Goal: Complete application form

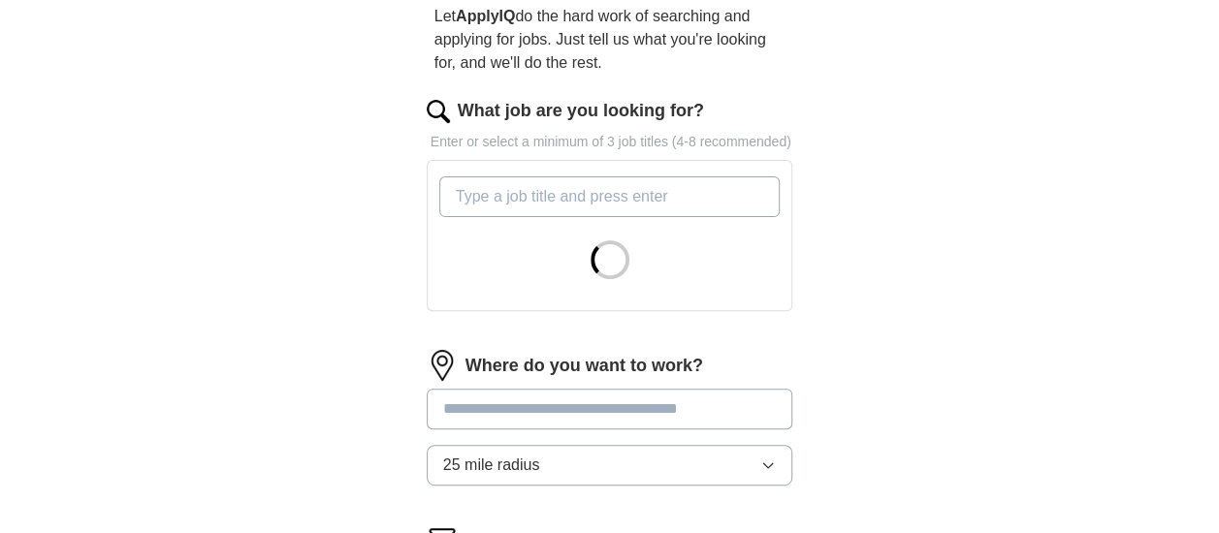
scroll to position [194, 0]
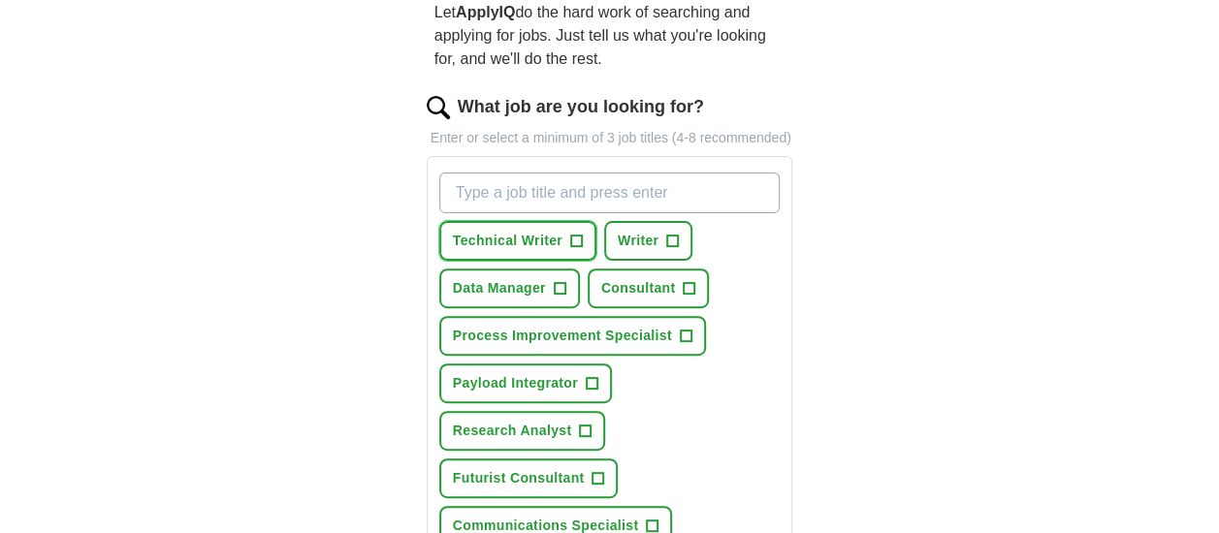
click at [575, 242] on span "+" at bounding box center [576, 242] width 12 height 16
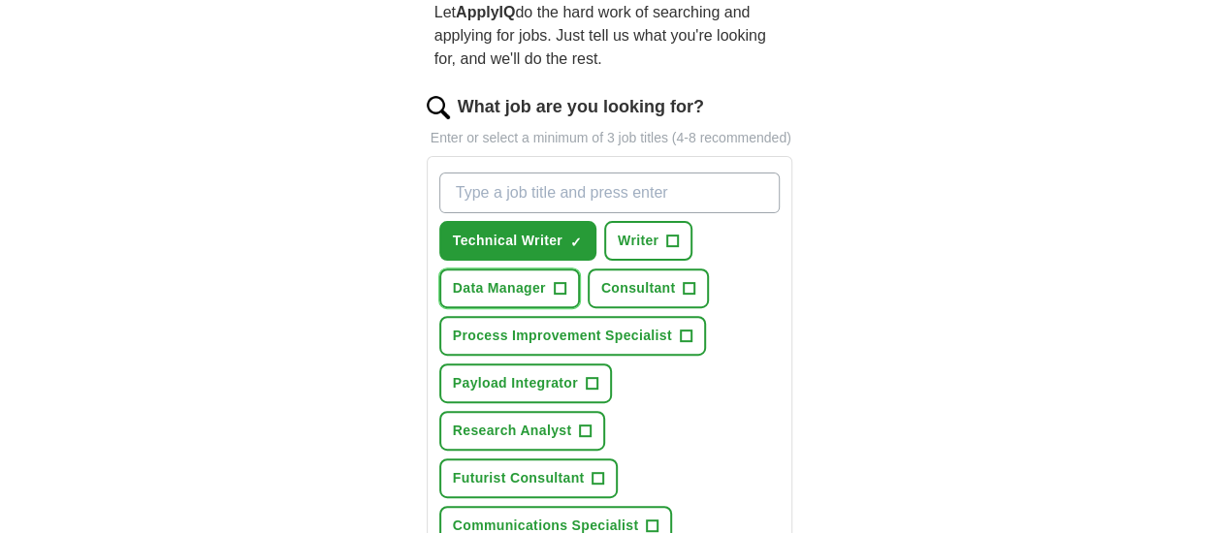
click at [528, 283] on span "Data Manager" at bounding box center [499, 288] width 93 height 20
click at [0, 0] on span "×" at bounding box center [0, 0] width 0 height 0
click at [557, 285] on span "+" at bounding box center [560, 289] width 12 height 16
click at [527, 285] on span "Data Manager" at bounding box center [499, 288] width 93 height 20
click at [529, 283] on span "Data Manager" at bounding box center [499, 288] width 93 height 20
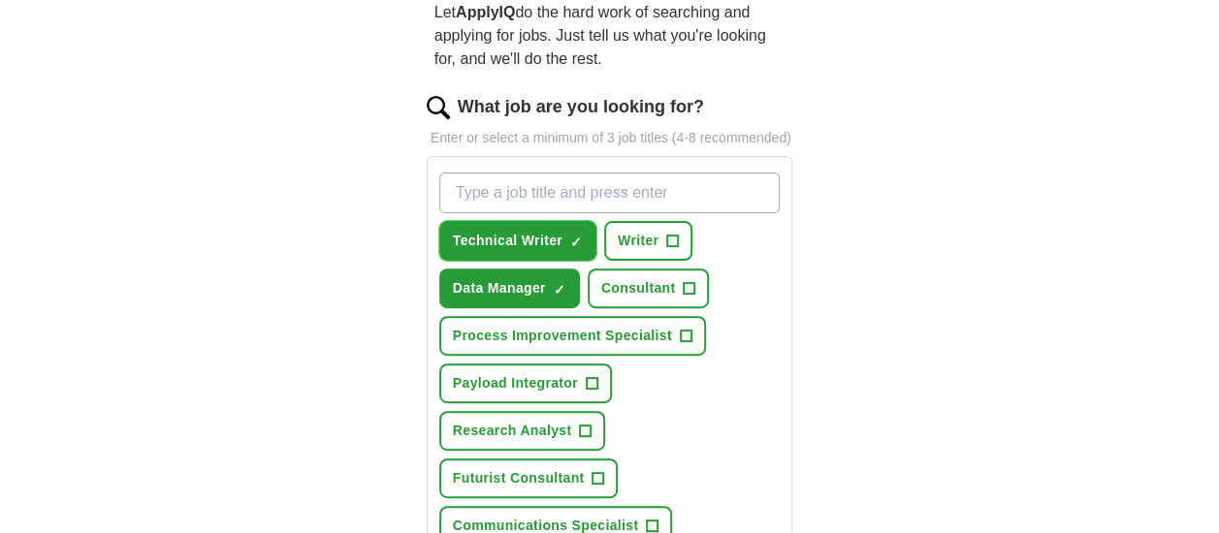
click at [553, 234] on span "Technical Writer" at bounding box center [508, 241] width 110 height 20
click at [554, 236] on span "Technical Writer" at bounding box center [508, 241] width 110 height 20
click at [690, 288] on span "+" at bounding box center [690, 289] width 12 height 16
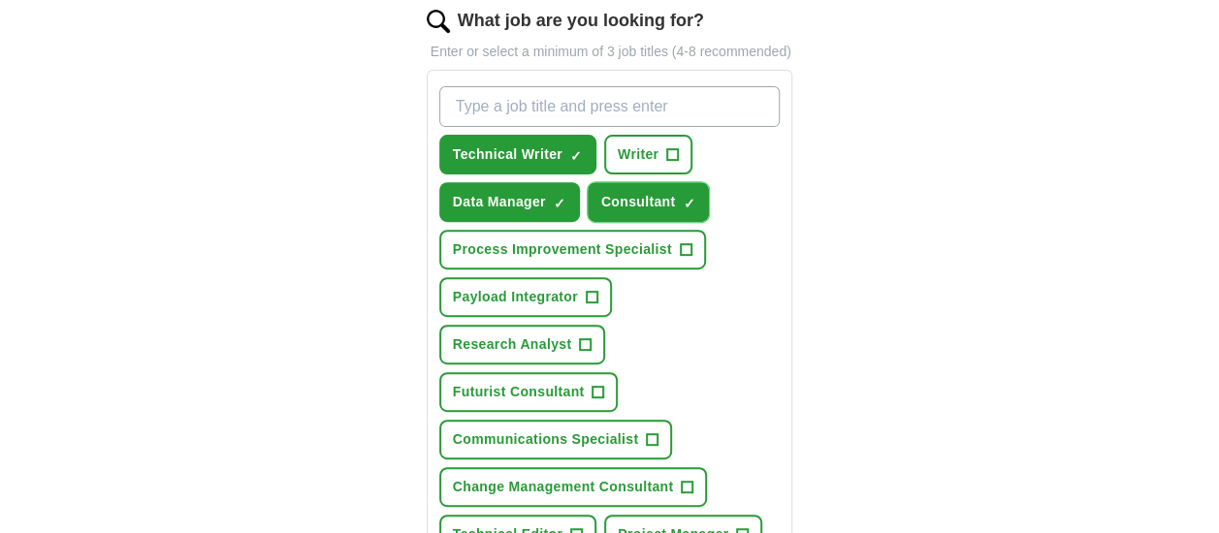
scroll to position [388, 0]
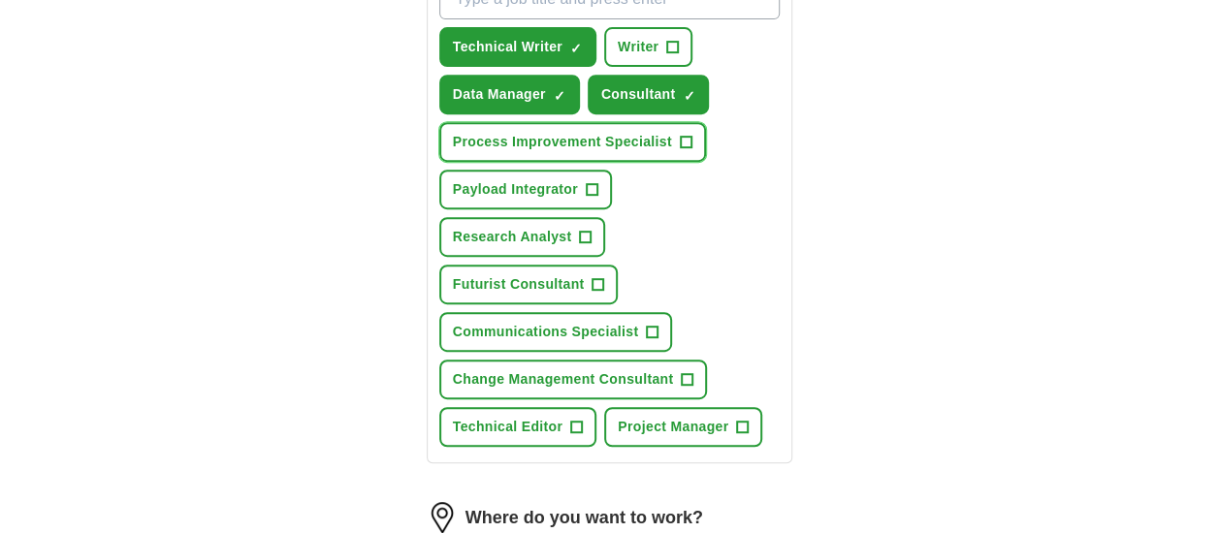
click at [683, 139] on span "+" at bounding box center [686, 143] width 12 height 16
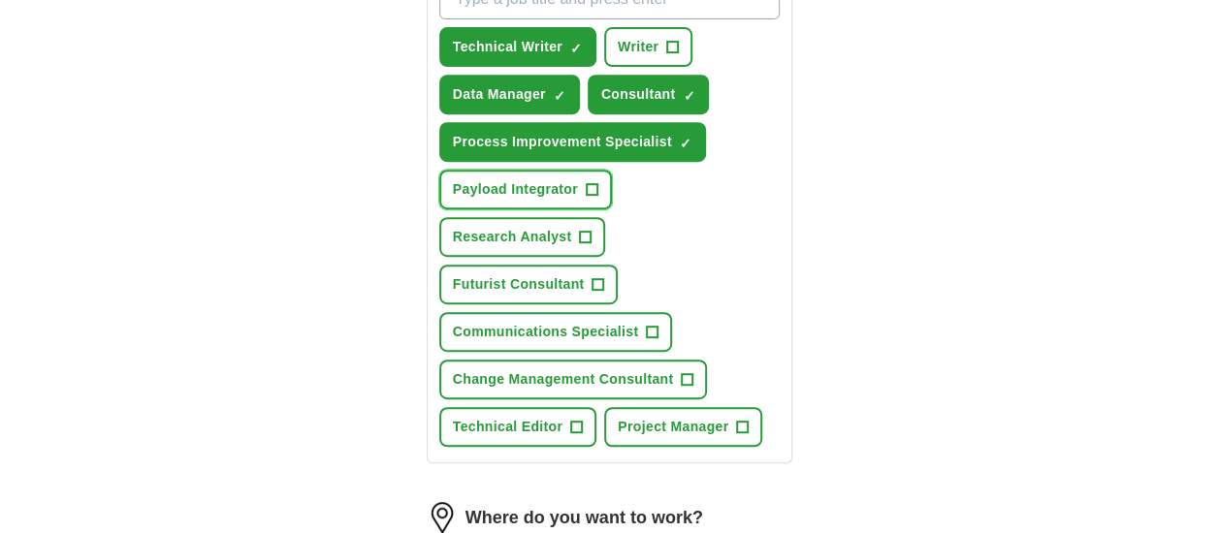
click at [589, 187] on span "+" at bounding box center [592, 190] width 12 height 16
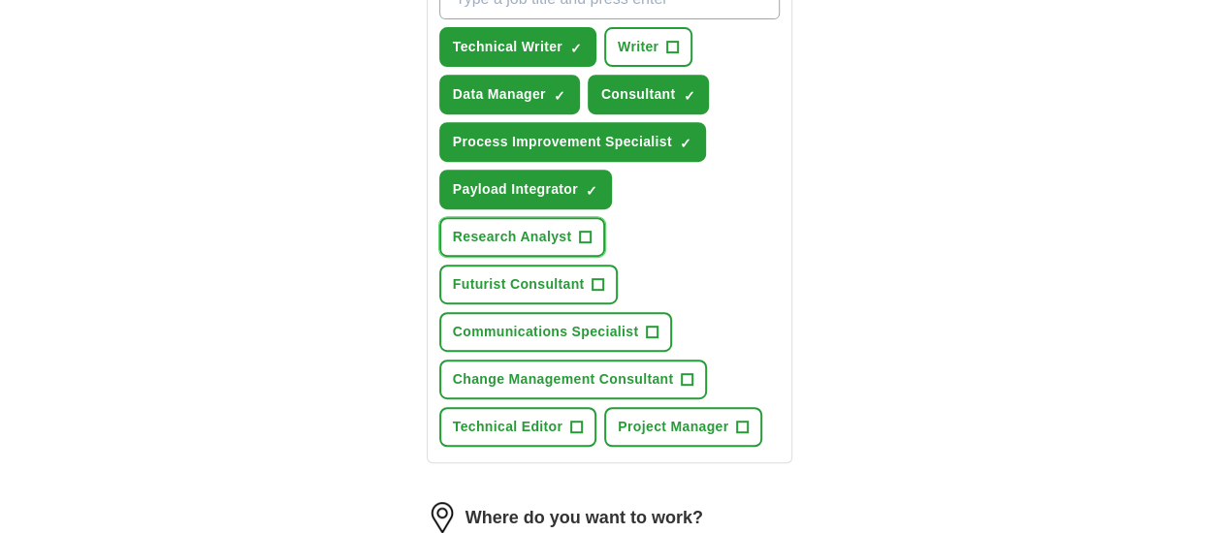
click at [587, 233] on span "+" at bounding box center [586, 238] width 12 height 16
click at [592, 284] on span "+" at bounding box center [598, 284] width 13 height 13
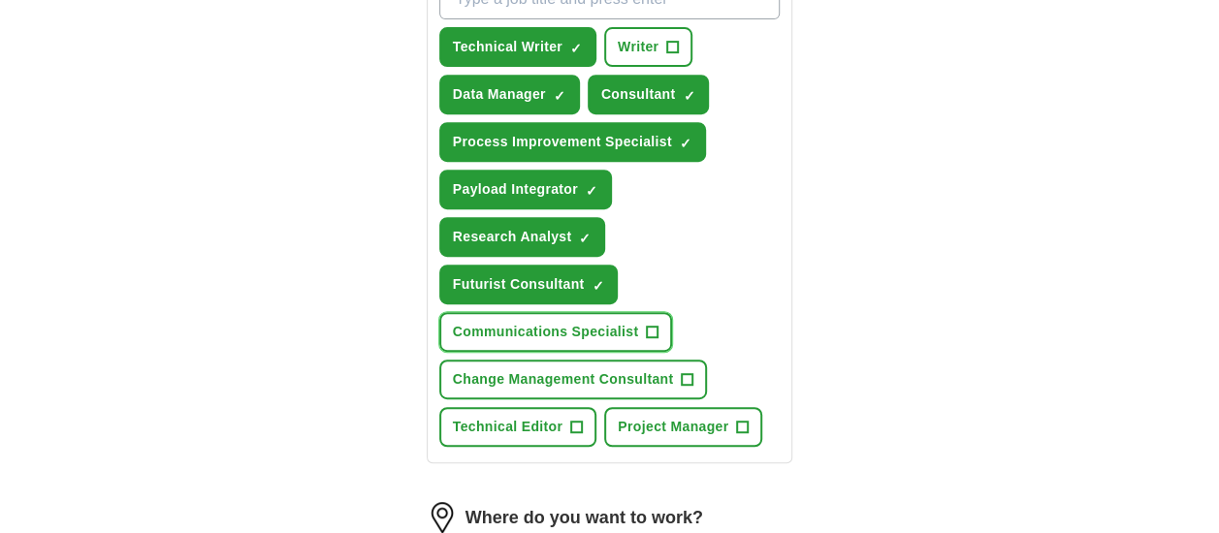
click at [653, 331] on span "+" at bounding box center [653, 333] width 12 height 16
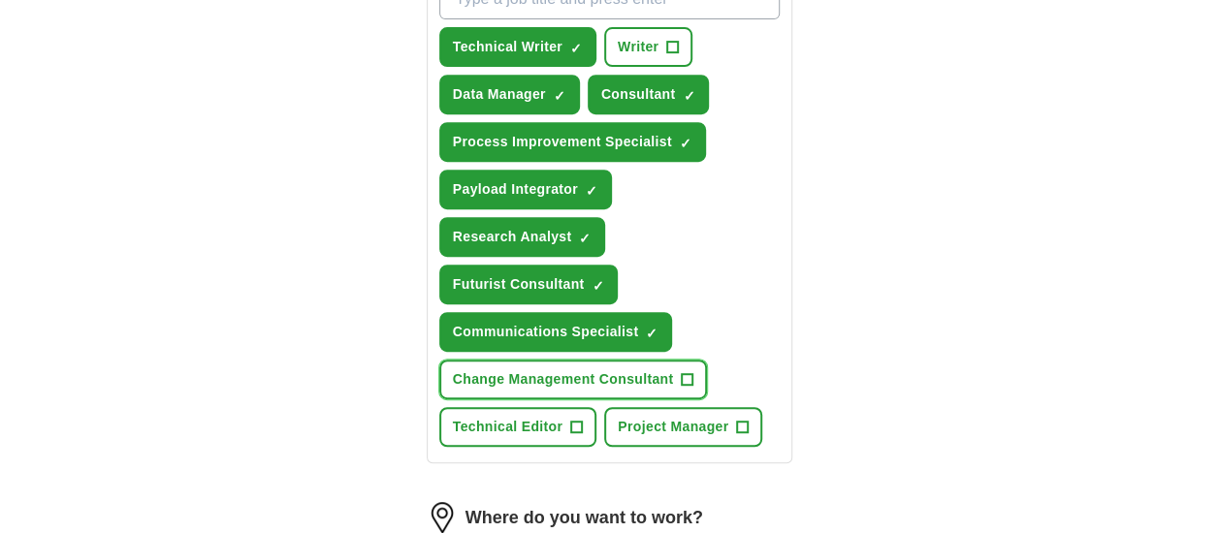
click at [675, 373] on button "Change Management Consultant +" at bounding box center [573, 380] width 269 height 40
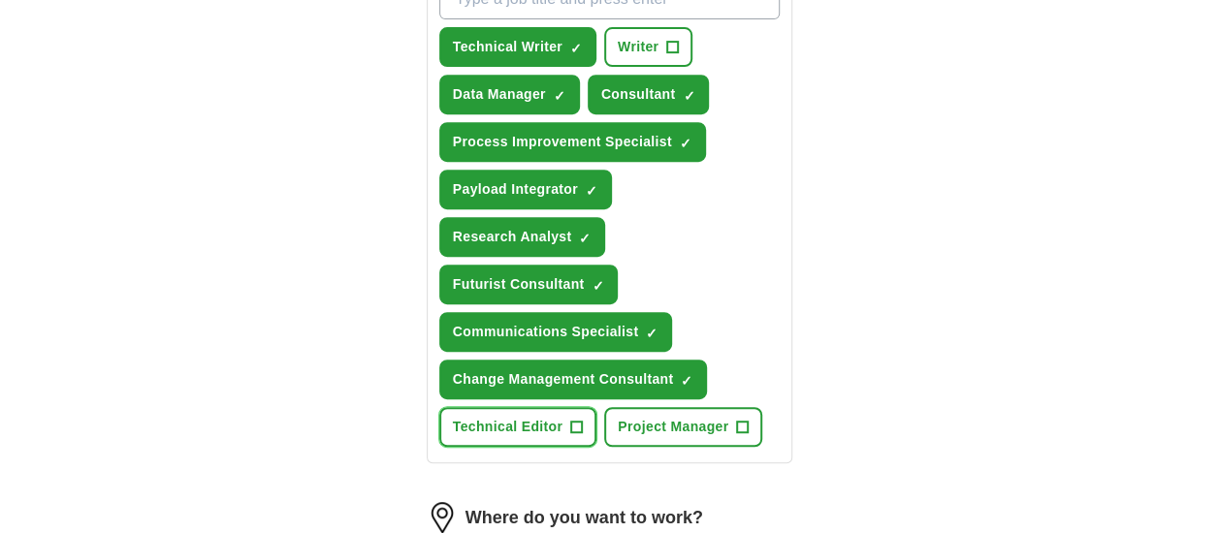
click at [571, 429] on span "+" at bounding box center [577, 428] width 12 height 16
click at [740, 428] on span "+" at bounding box center [743, 428] width 12 height 16
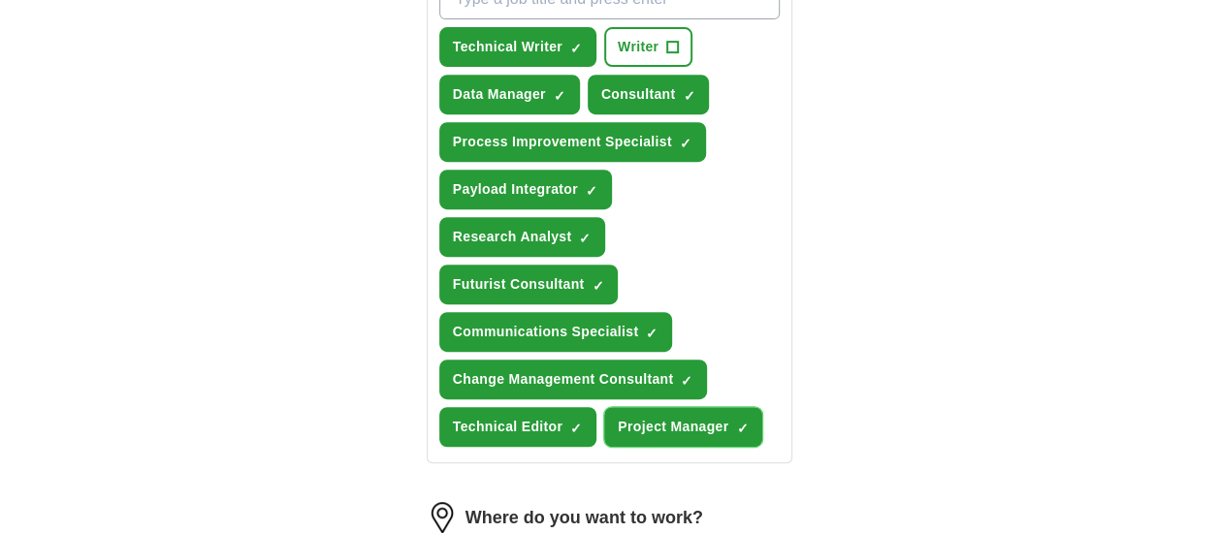
scroll to position [194, 0]
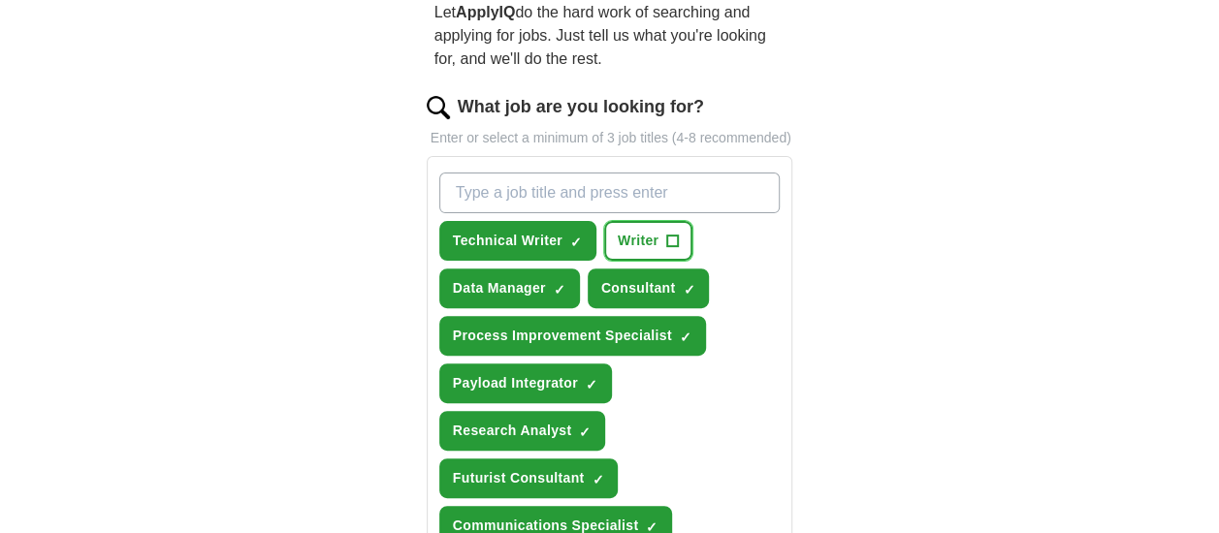
click at [669, 234] on span "+" at bounding box center [673, 242] width 12 height 16
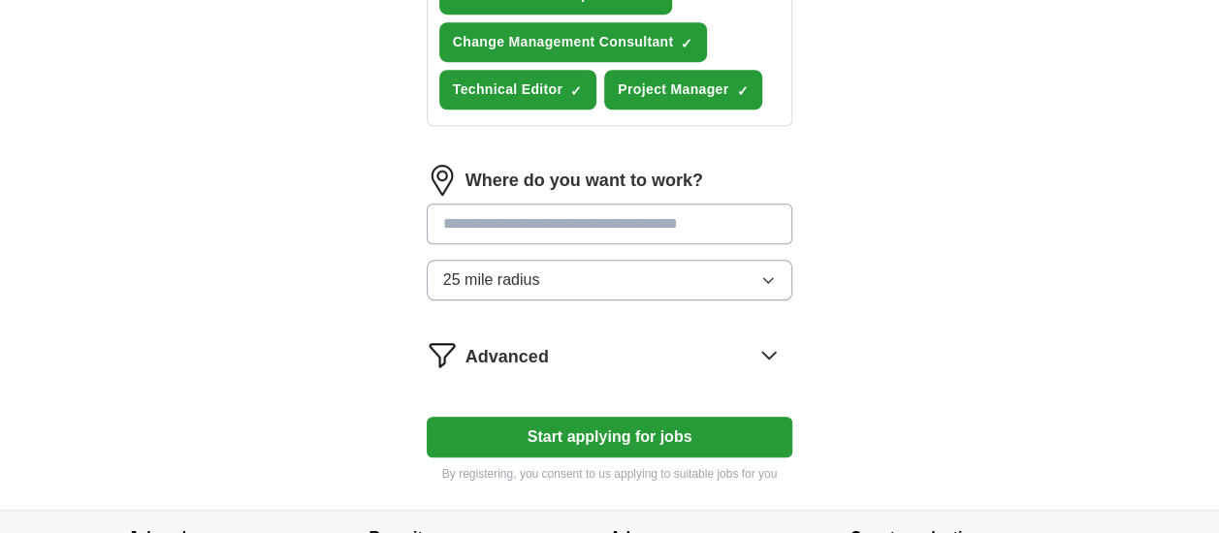
scroll to position [776, 0]
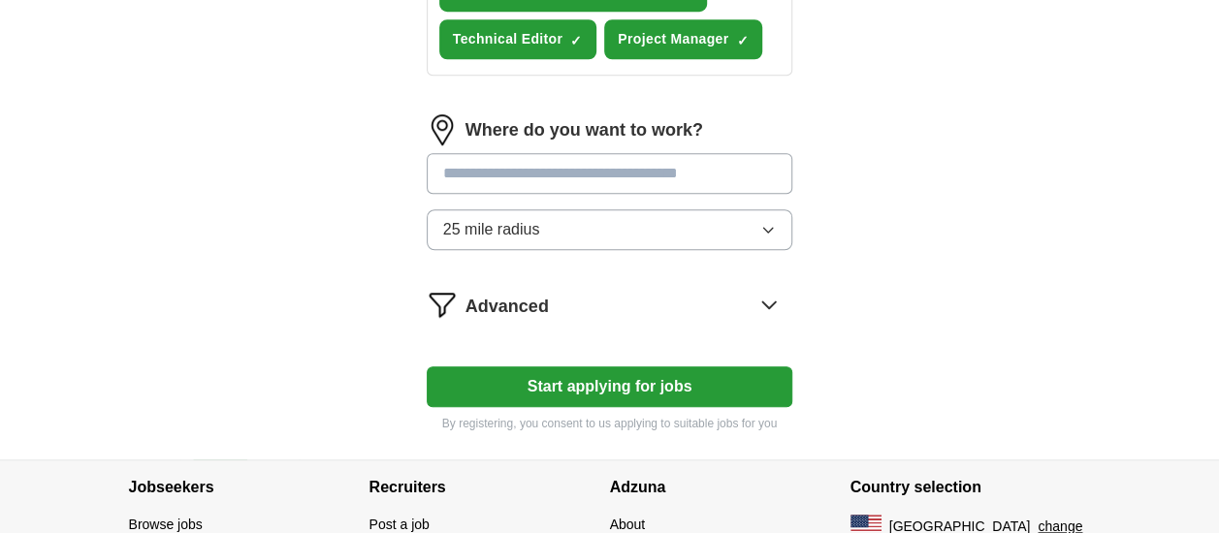
click at [644, 171] on input "text" at bounding box center [610, 173] width 367 height 41
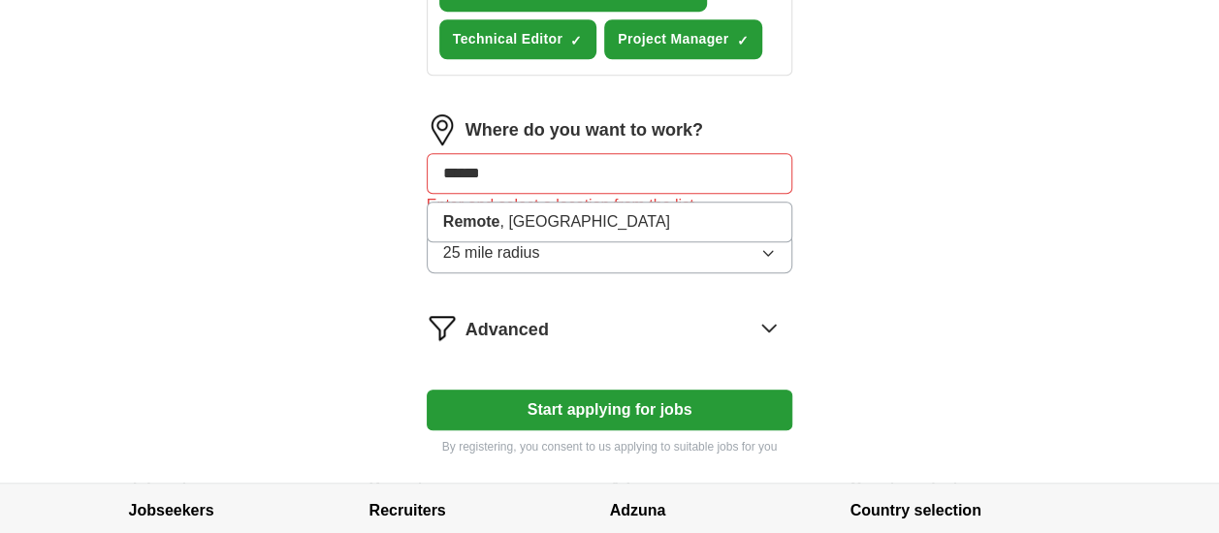
click at [520, 174] on input "******" at bounding box center [610, 173] width 367 height 41
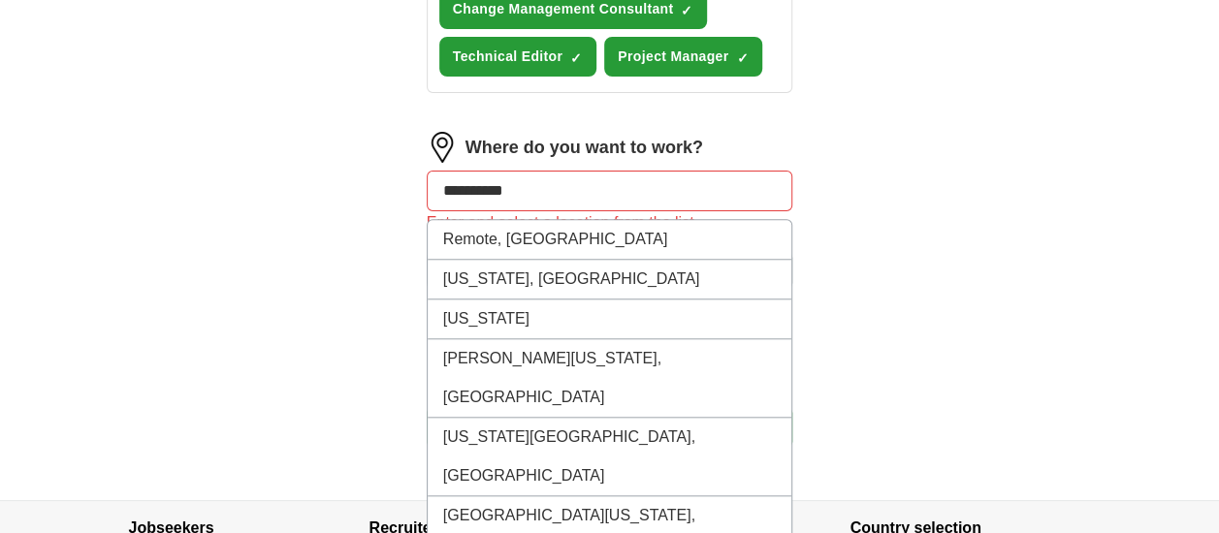
scroll to position [530, 0]
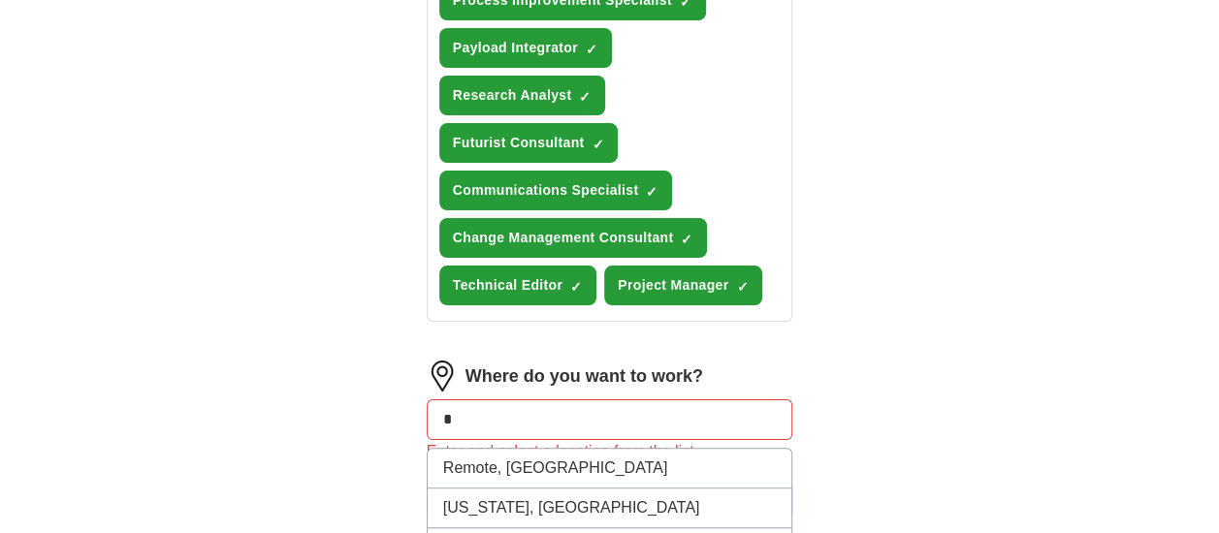
type input "*"
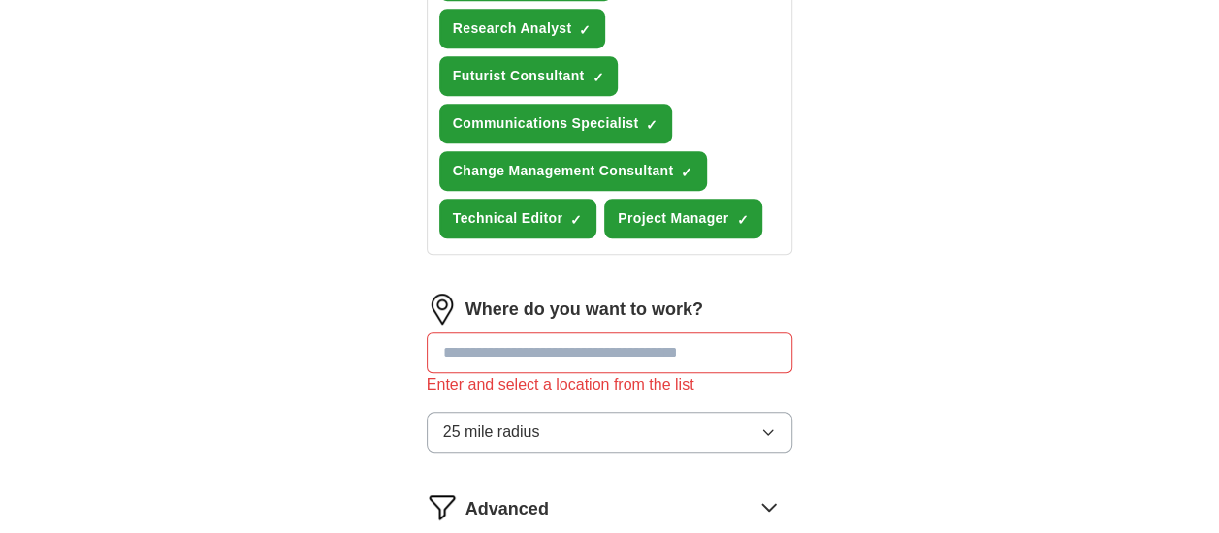
scroll to position [627, 0]
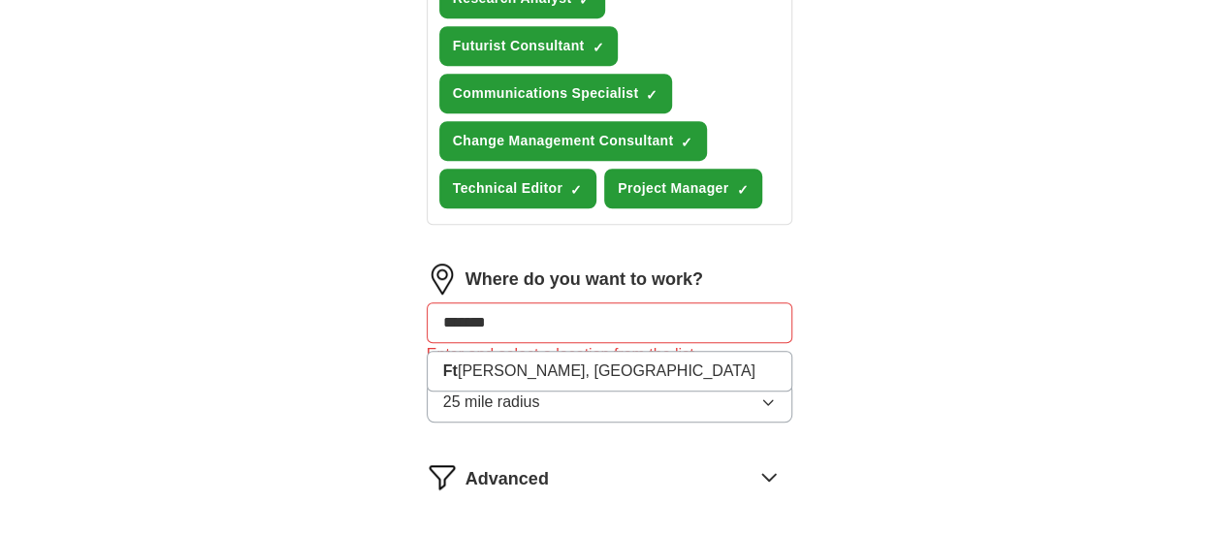
type input "********"
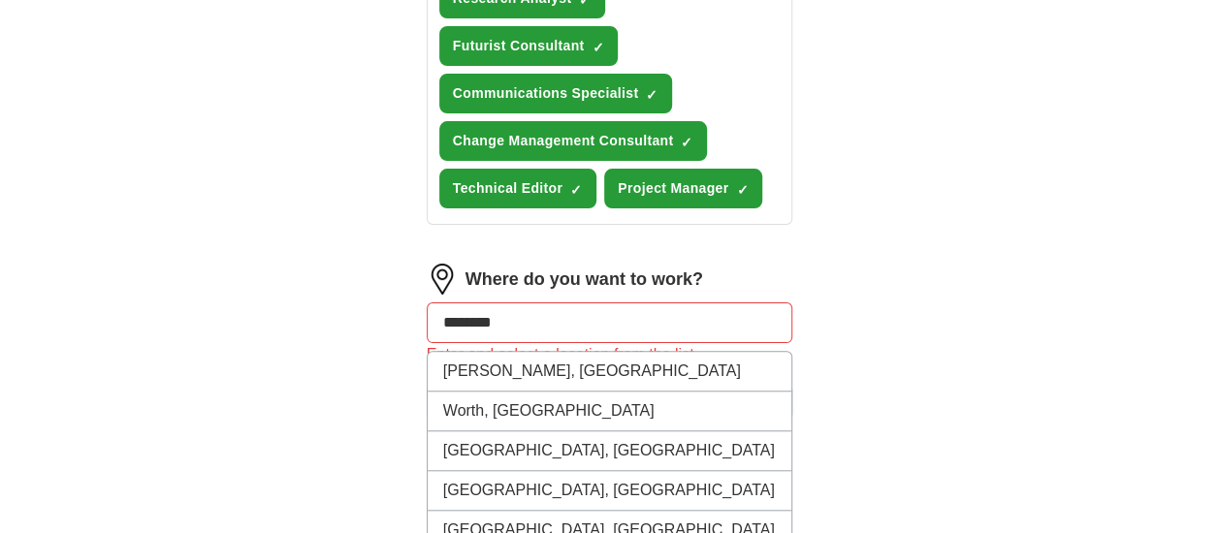
scroll to position [724, 0]
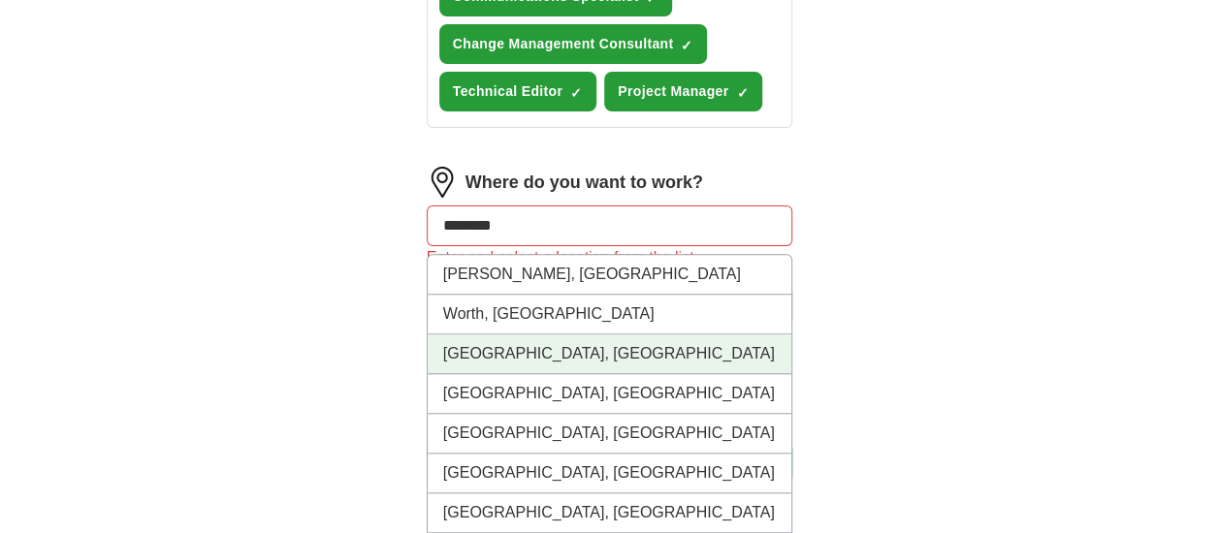
click at [522, 351] on li "[GEOGRAPHIC_DATA], [GEOGRAPHIC_DATA]" at bounding box center [610, 355] width 365 height 40
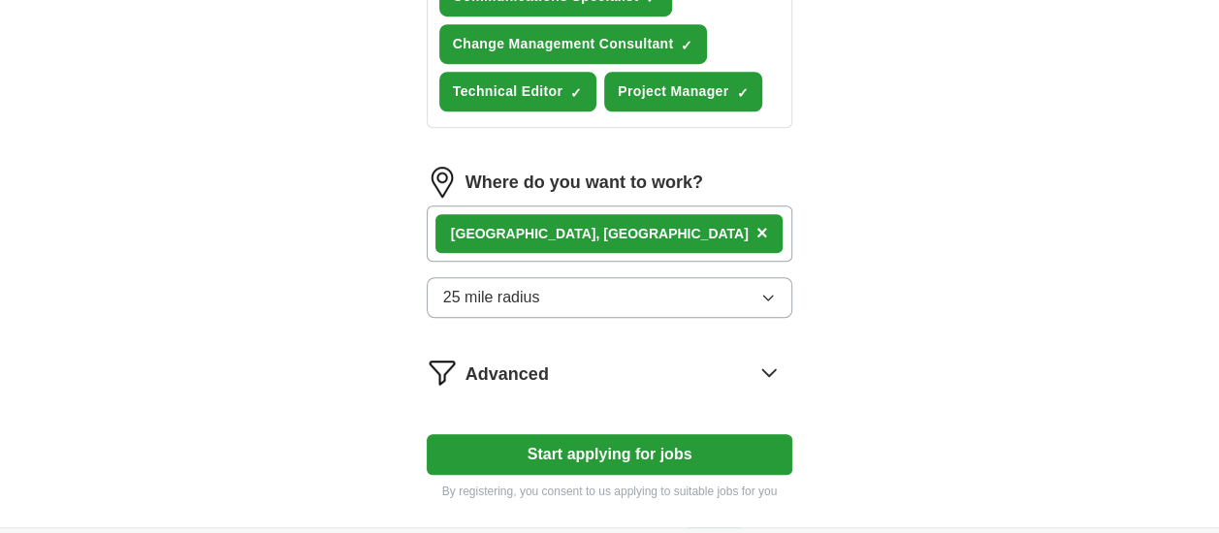
click at [766, 296] on icon "button" at bounding box center [768, 298] width 9 height 5
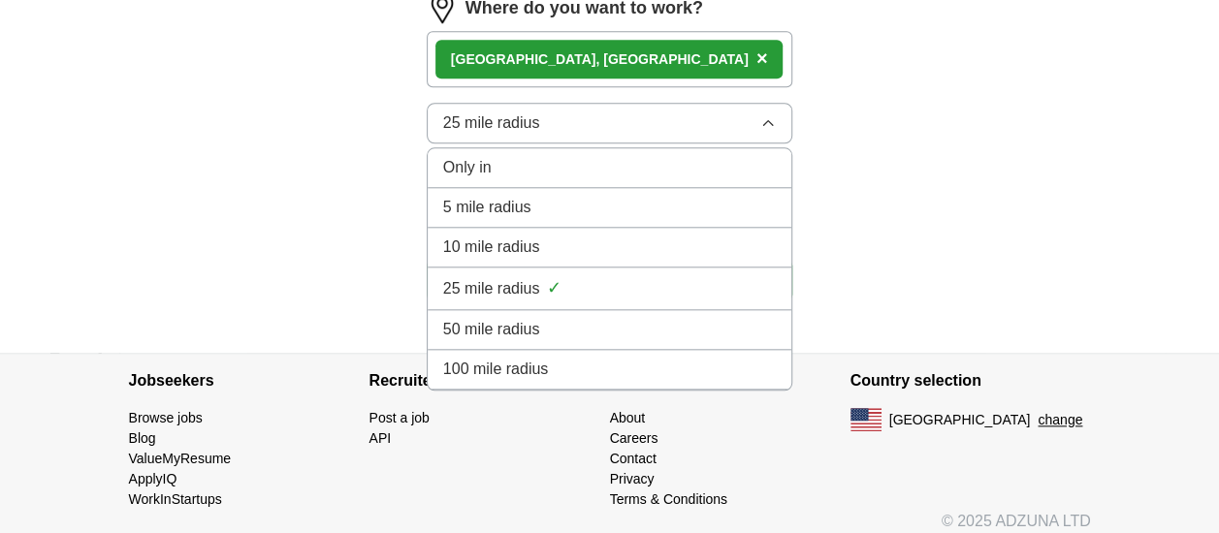
scroll to position [910, 0]
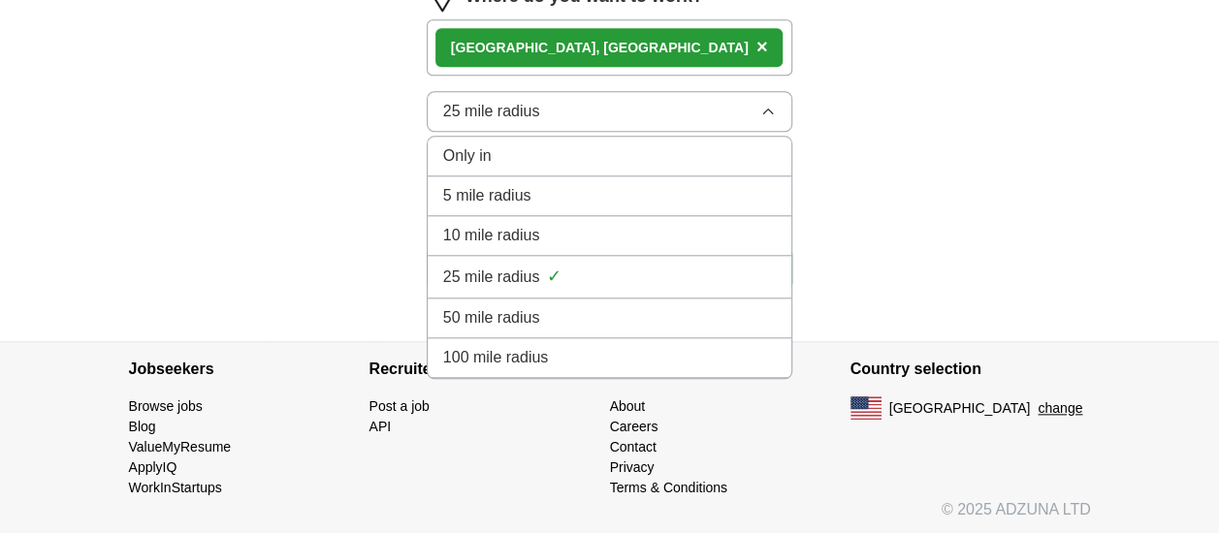
click at [475, 353] on span "100 mile radius" at bounding box center [496, 357] width 106 height 23
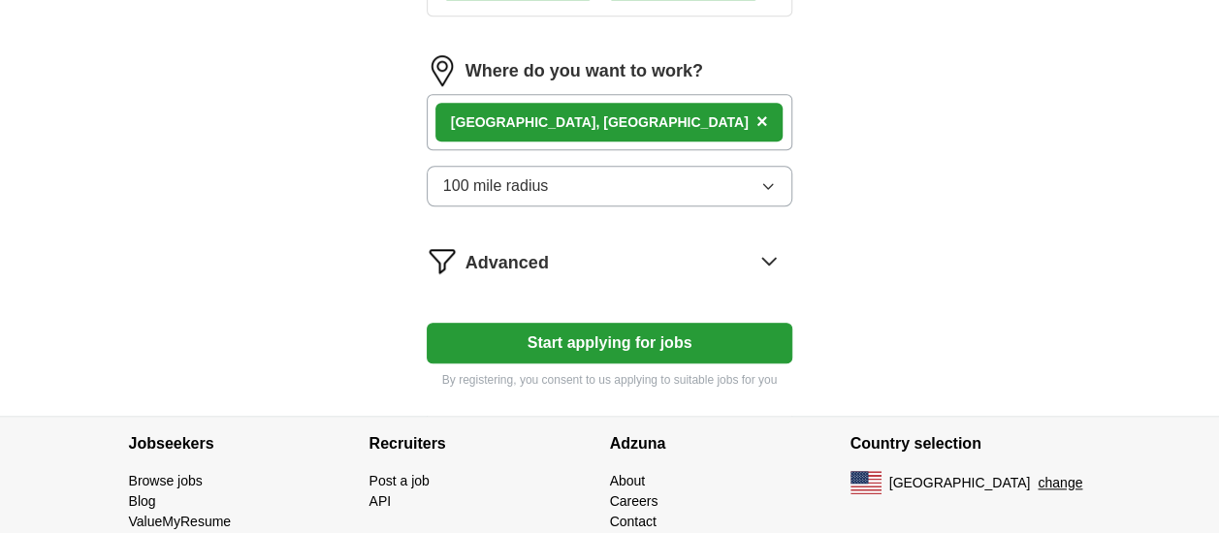
scroll to position [716, 0]
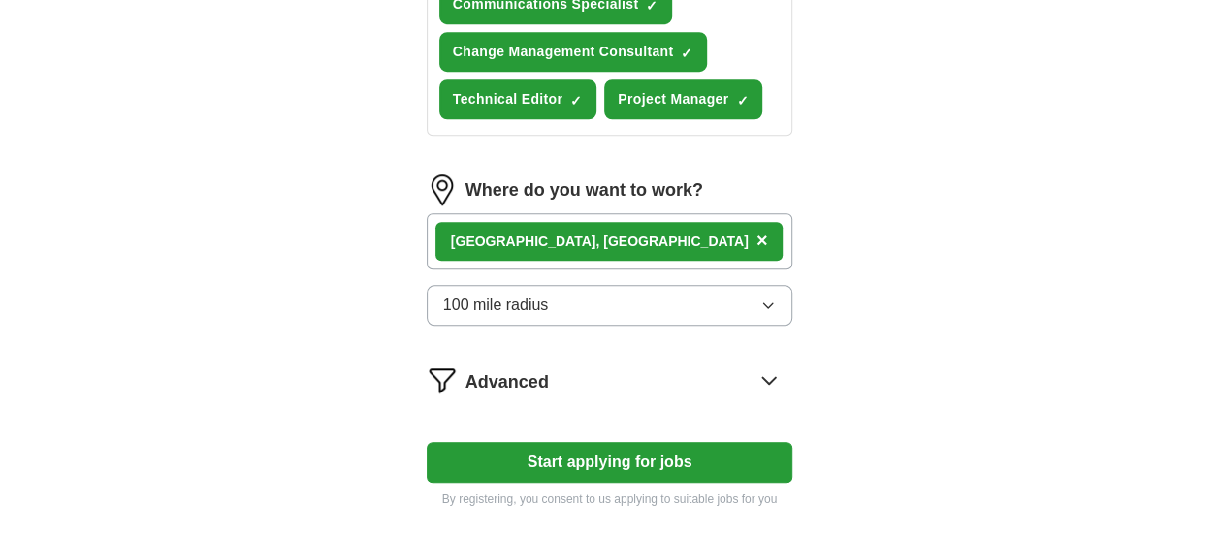
click at [646, 236] on div "[GEOGRAPHIC_DATA], [GEOGRAPHIC_DATA] ×" at bounding box center [610, 241] width 367 height 56
click at [519, 376] on span "Advanced" at bounding box center [507, 383] width 83 height 26
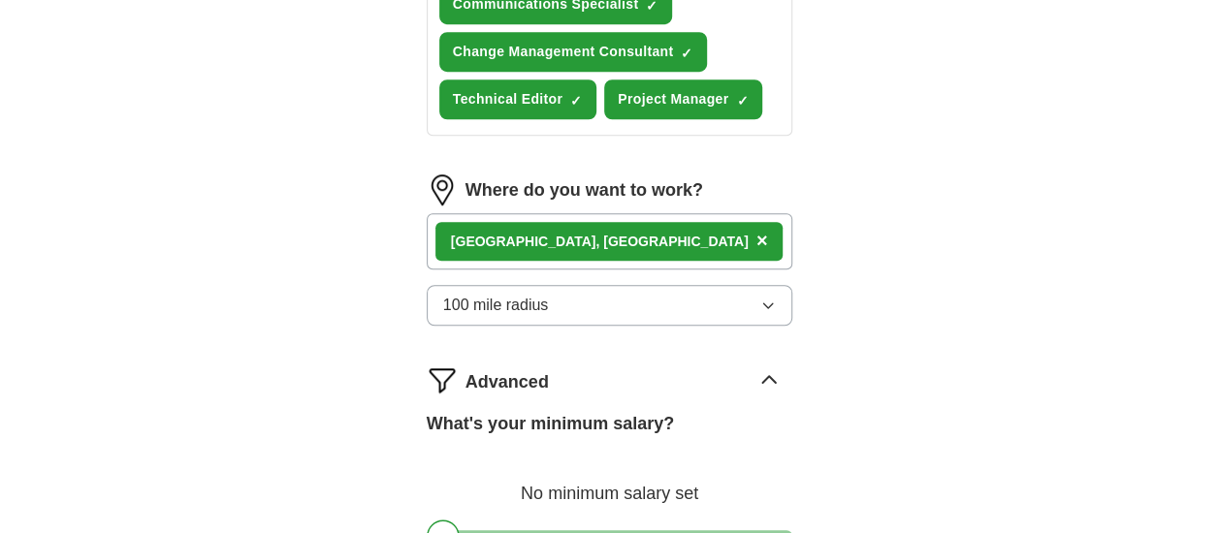
click at [519, 376] on span "Advanced" at bounding box center [507, 383] width 83 height 26
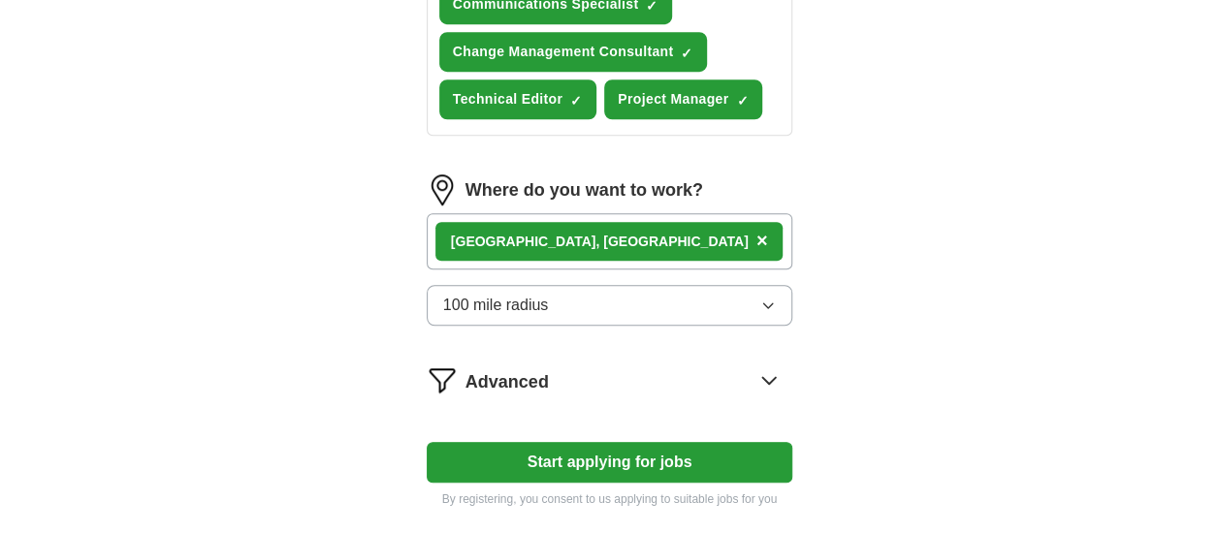
click at [660, 231] on div "[GEOGRAPHIC_DATA], [GEOGRAPHIC_DATA] ×" at bounding box center [610, 241] width 367 height 56
click at [757, 240] on span "×" at bounding box center [763, 240] width 12 height 21
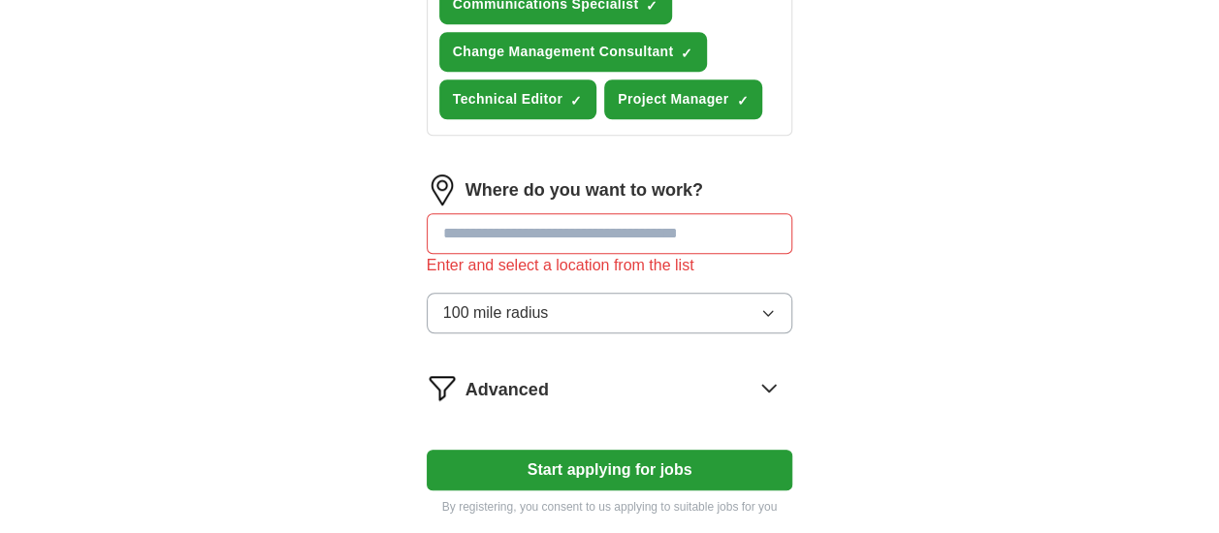
click at [632, 231] on input "text" at bounding box center [610, 233] width 367 height 41
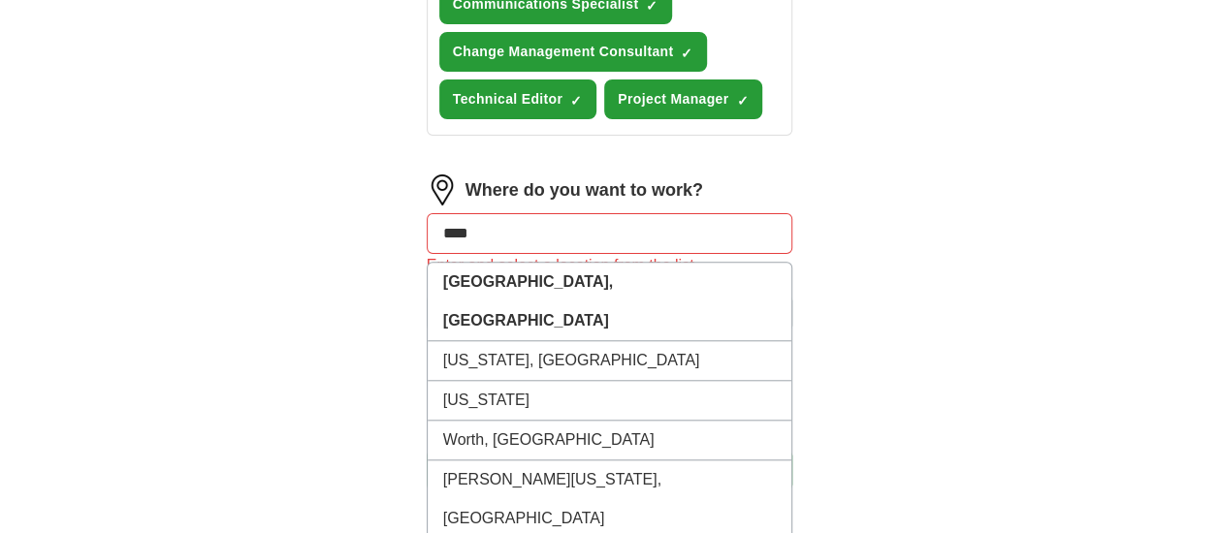
type input "*****"
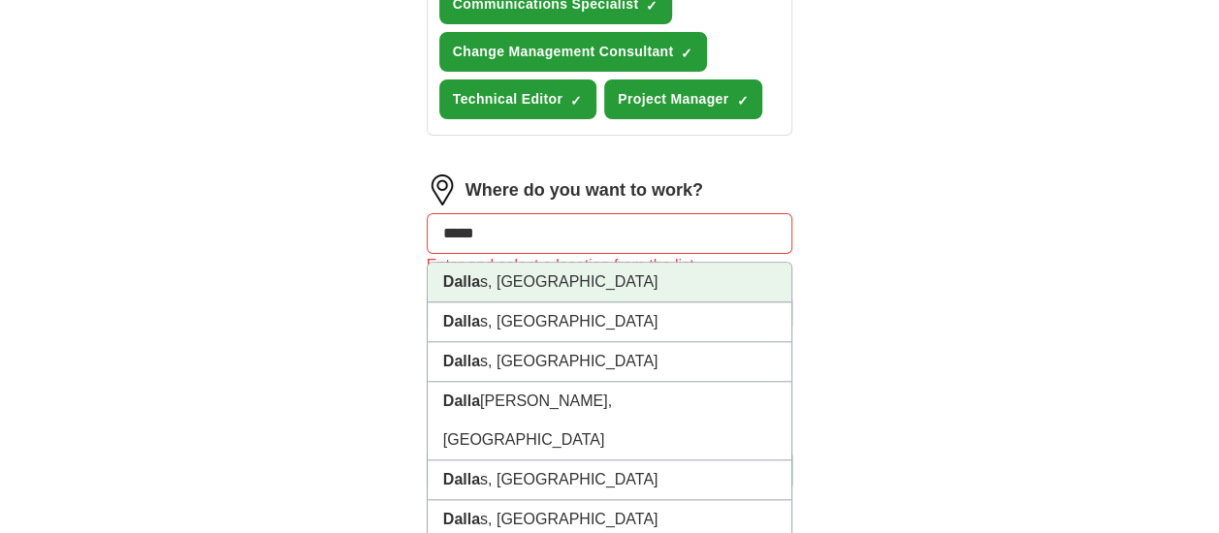
click at [526, 277] on li "Dalla s, [GEOGRAPHIC_DATA]" at bounding box center [610, 283] width 365 height 40
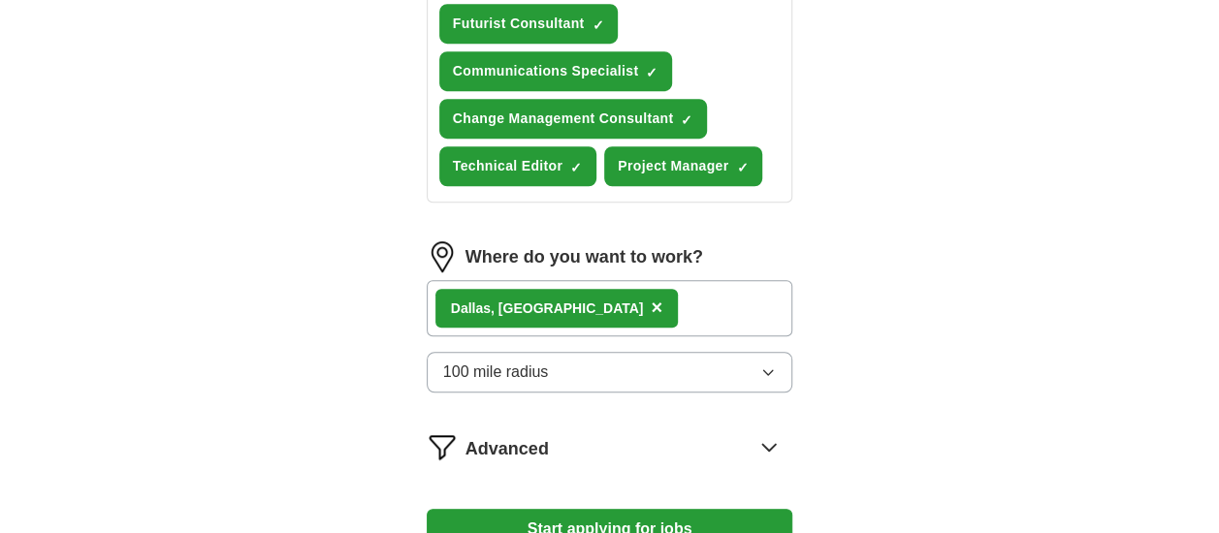
scroll to position [619, 0]
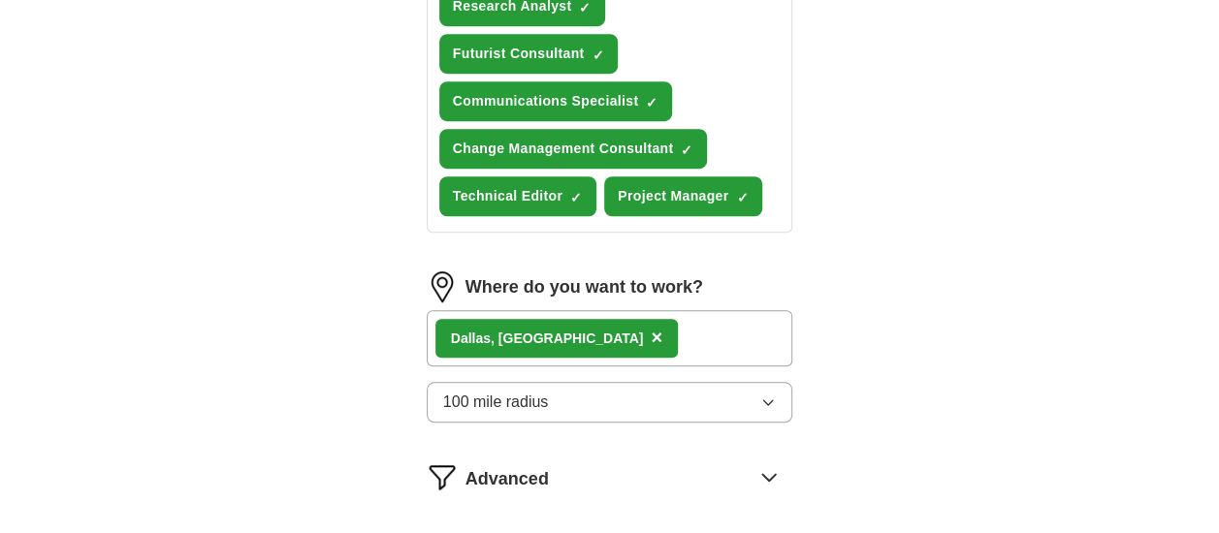
click at [950, 286] on div "ApplyIQ Let ApplyIQ do the hard work of searching and applying for jobs. Just t…" at bounding box center [609, 36] width 993 height 1192
click at [651, 334] on span "×" at bounding box center [657, 337] width 12 height 21
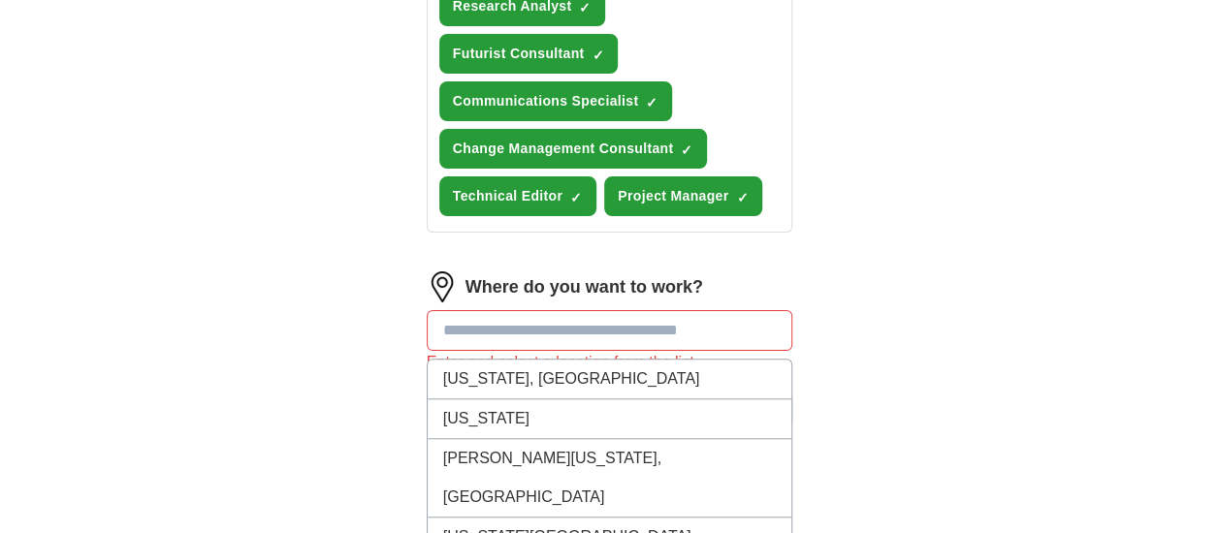
click at [552, 329] on input "text" at bounding box center [610, 330] width 367 height 41
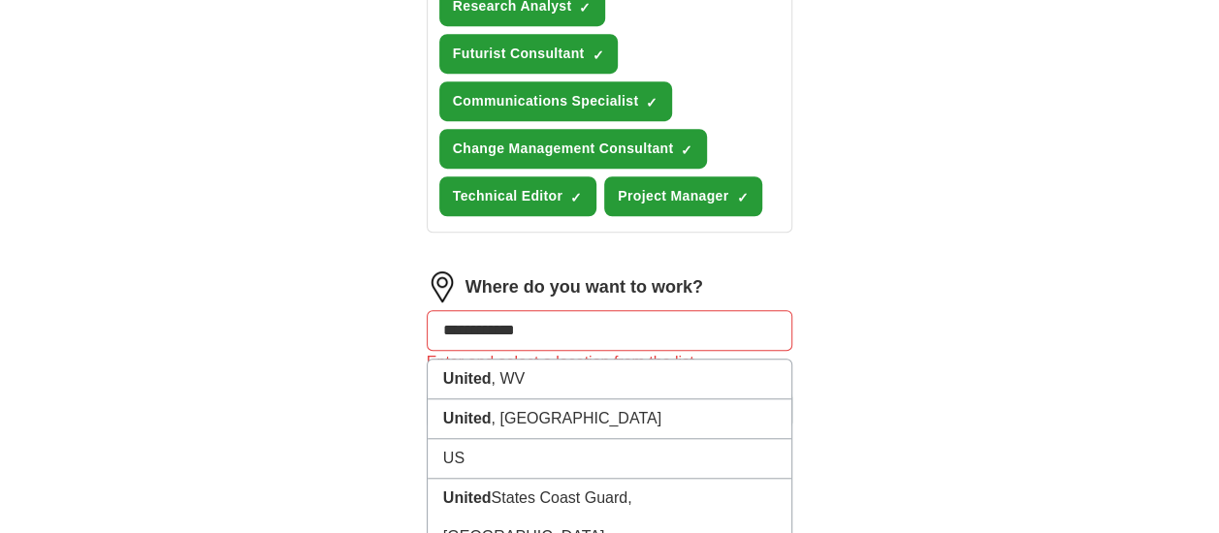
type input "**********"
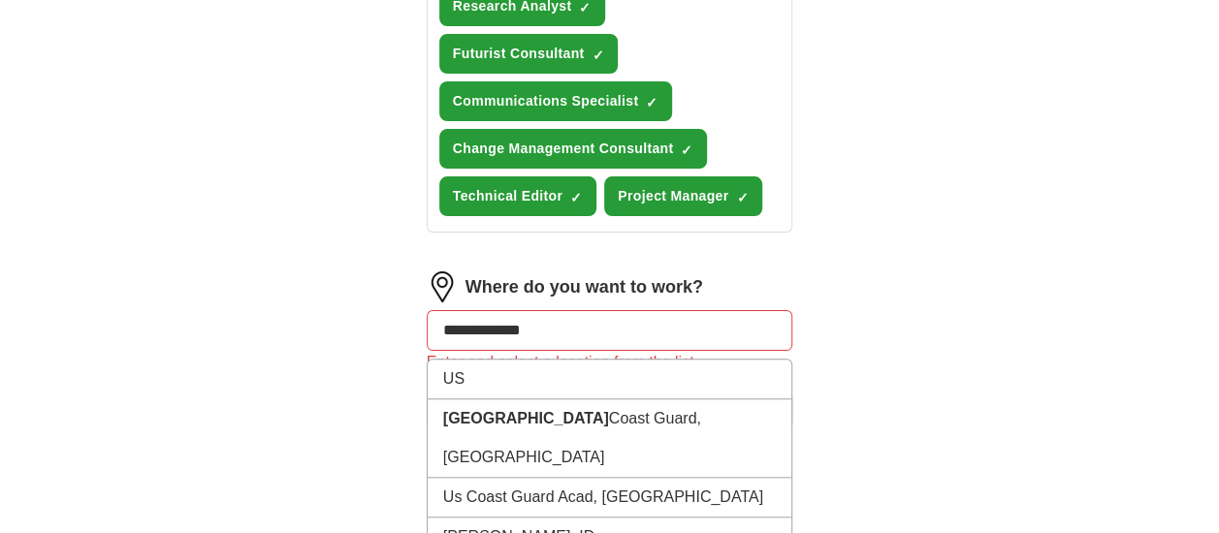
scroll to position [813, 0]
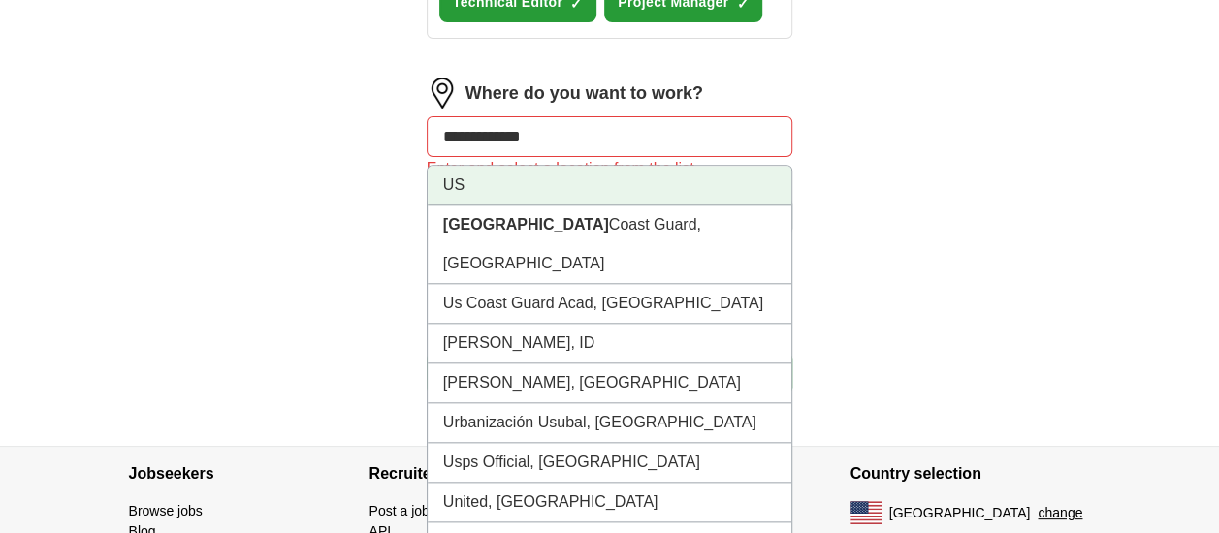
click at [456, 178] on li "US" at bounding box center [610, 186] width 365 height 40
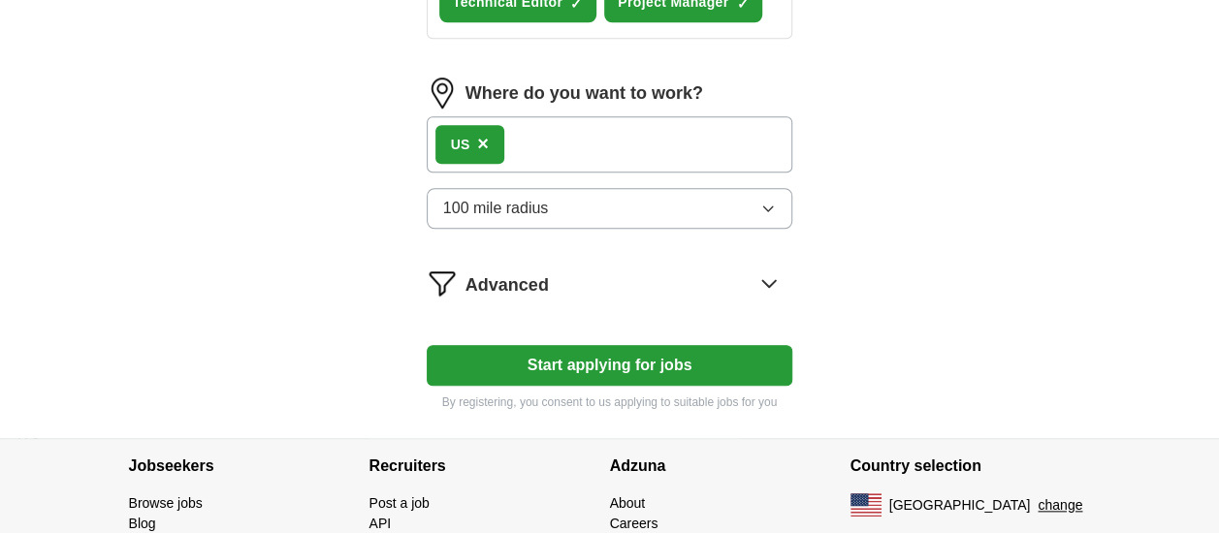
click at [766, 277] on icon at bounding box center [769, 283] width 31 height 31
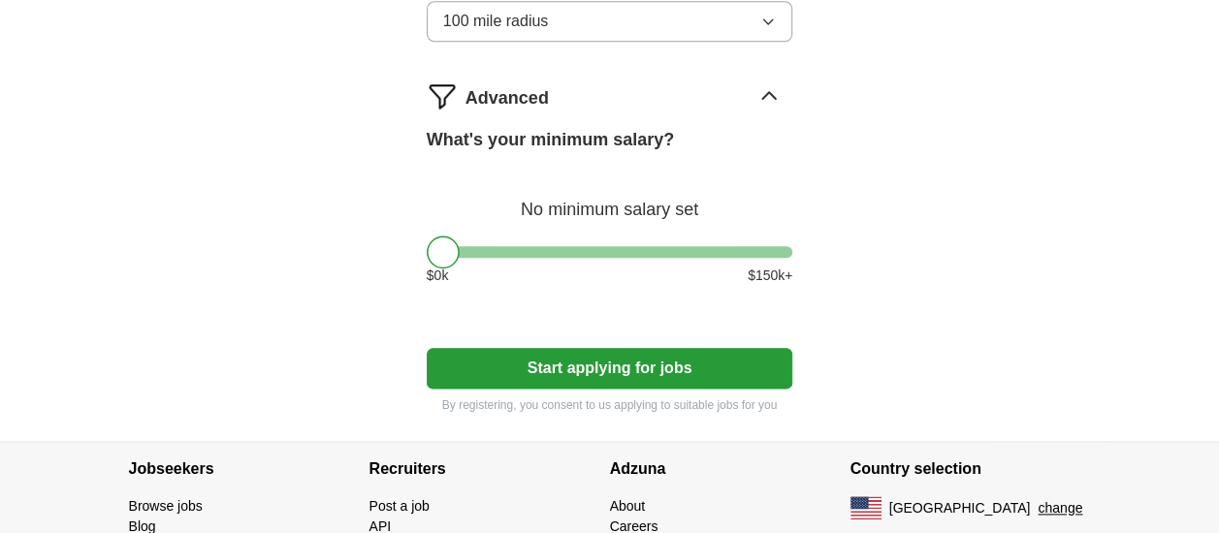
scroll to position [1007, 0]
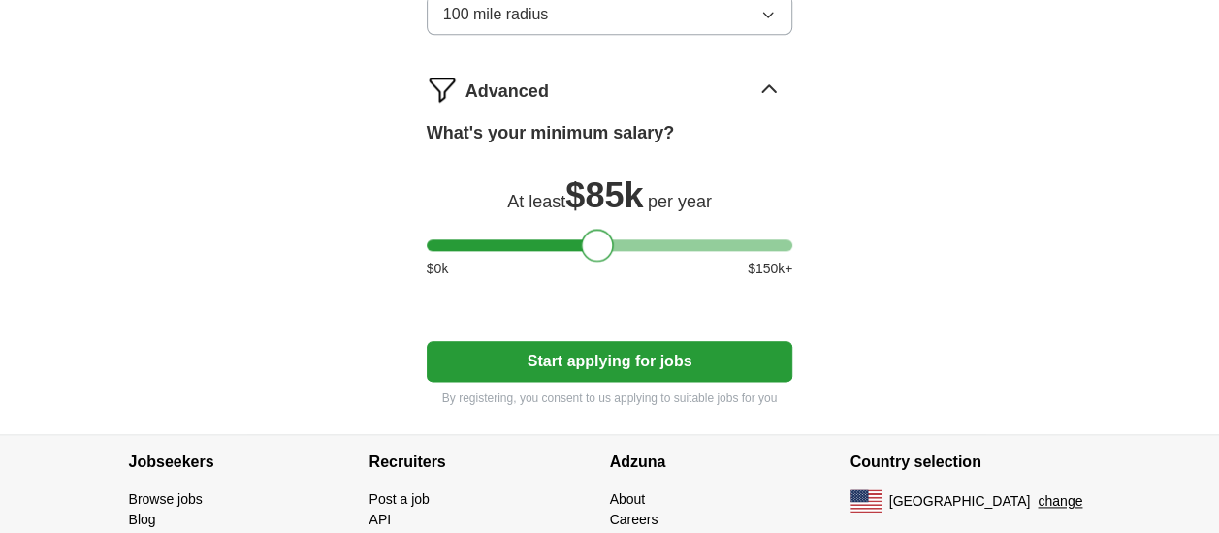
click at [598, 243] on div at bounding box center [610, 246] width 367 height 12
drag, startPoint x: 598, startPoint y: 243, endPoint x: 557, endPoint y: 252, distance: 42.6
click at [557, 252] on div at bounding box center [555, 245] width 33 height 33
click at [698, 279] on div "What's your minimum salary? At least $ 70k per year $ 0 k $ 150 k+" at bounding box center [610, 207] width 367 height 175
click at [619, 359] on button "Start applying for jobs" at bounding box center [610, 361] width 367 height 41
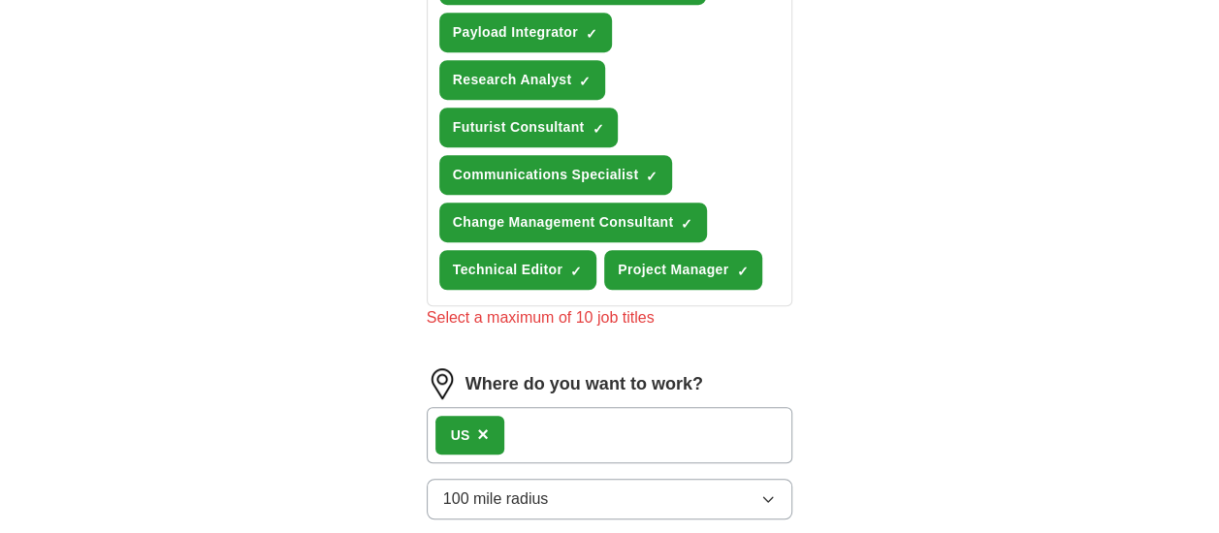
scroll to position [351, 0]
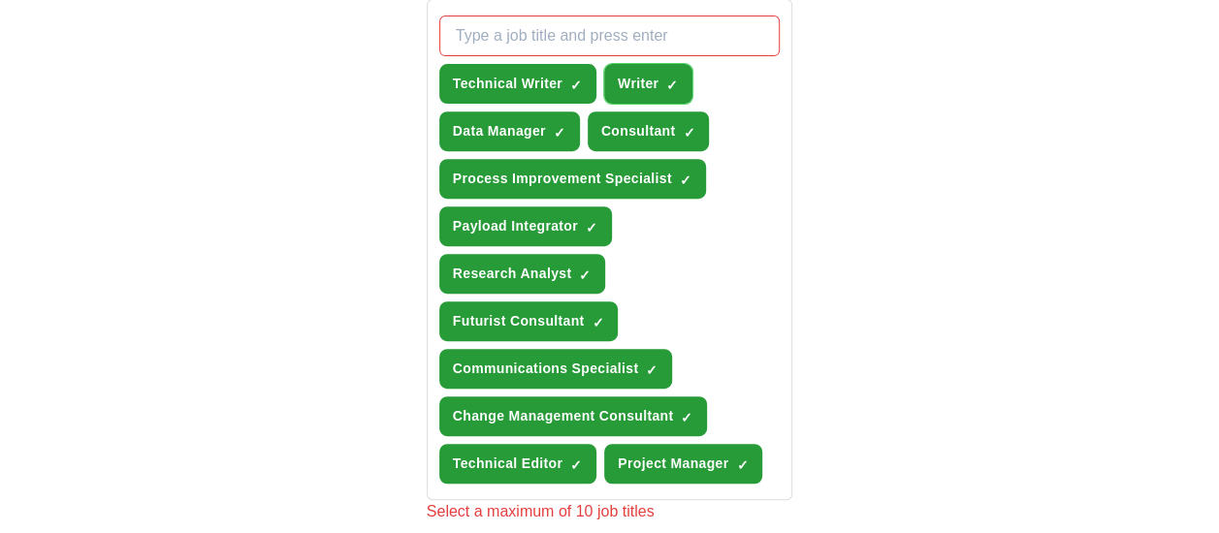
click at [0, 0] on span "×" at bounding box center [0, 0] width 0 height 0
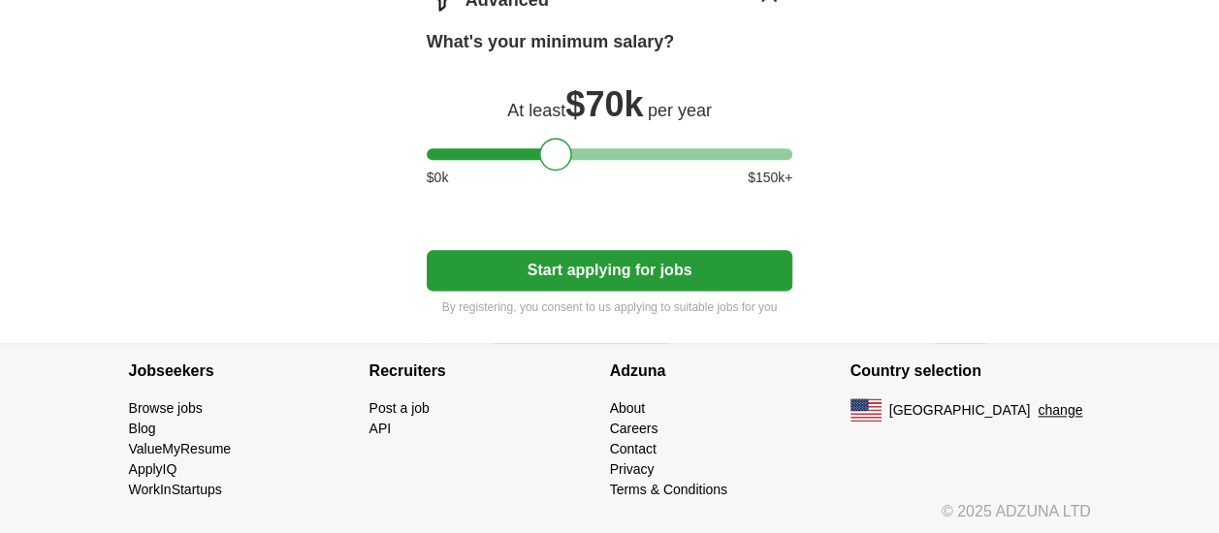
scroll to position [1100, 0]
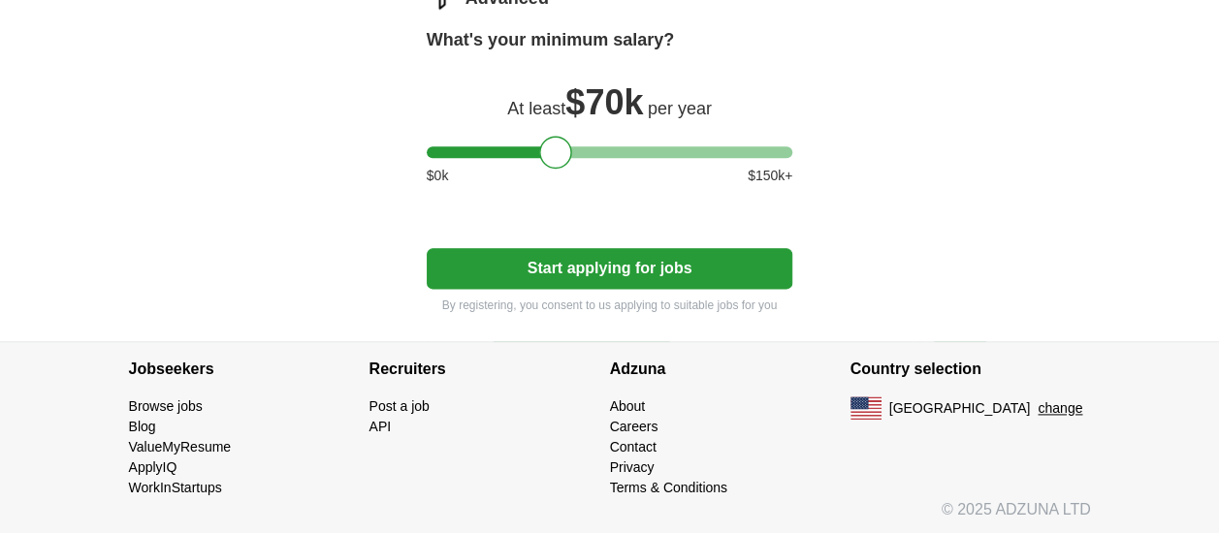
click at [616, 268] on button "Start applying for jobs" at bounding box center [610, 268] width 367 height 41
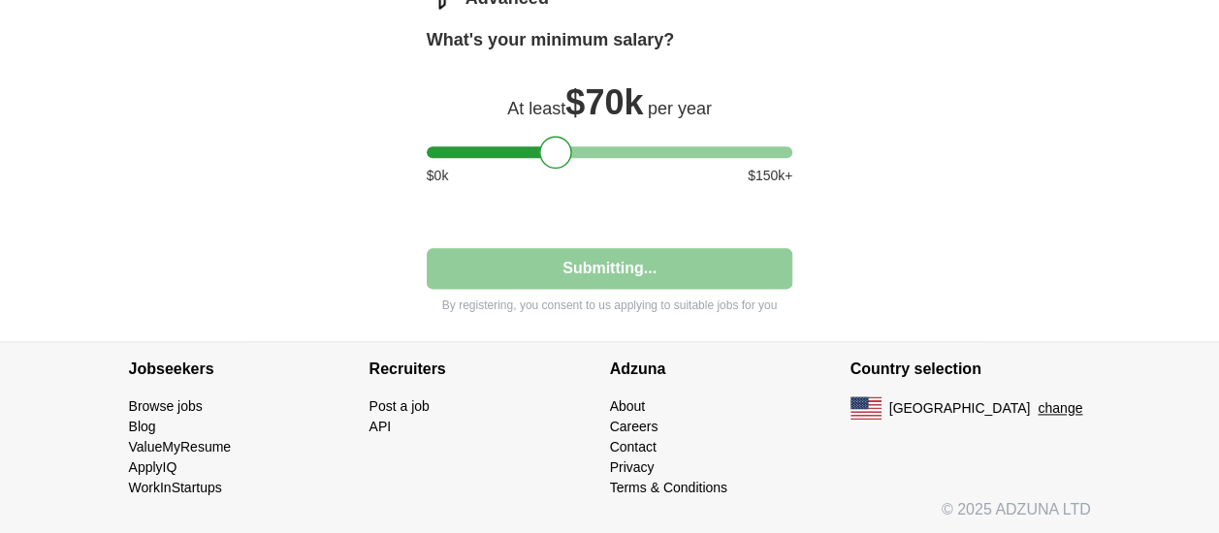
select select "**"
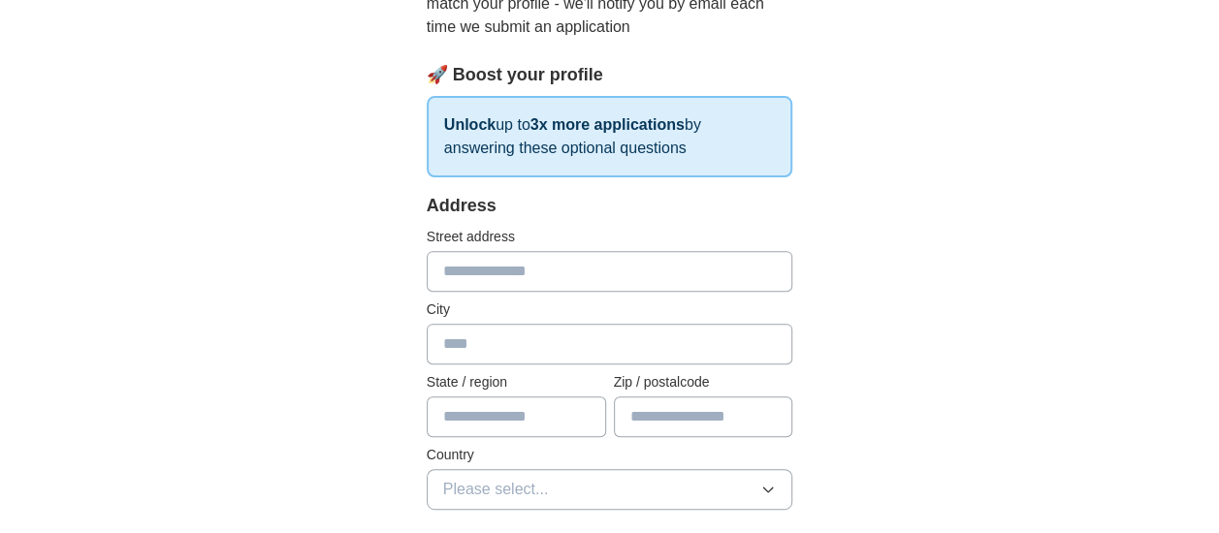
scroll to position [291, 0]
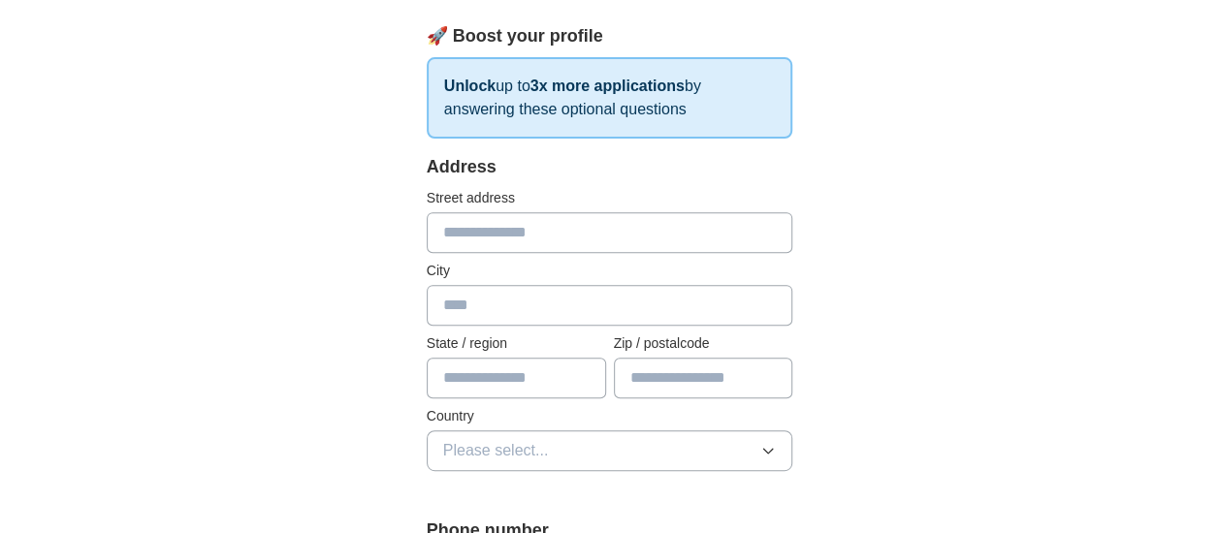
click at [564, 227] on input "text" at bounding box center [610, 232] width 367 height 41
type input "**********"
type input "**"
type input "*****"
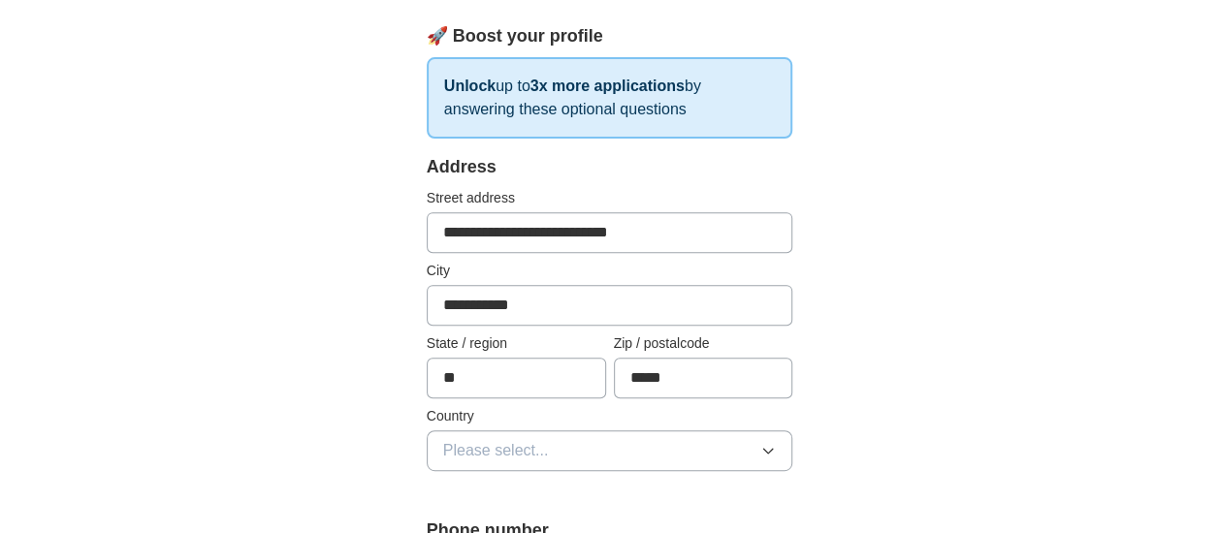
drag, startPoint x: 668, startPoint y: 232, endPoint x: 550, endPoint y: 249, distance: 119.6
click at [550, 249] on input "**********" at bounding box center [610, 232] width 367 height 41
type input "**********"
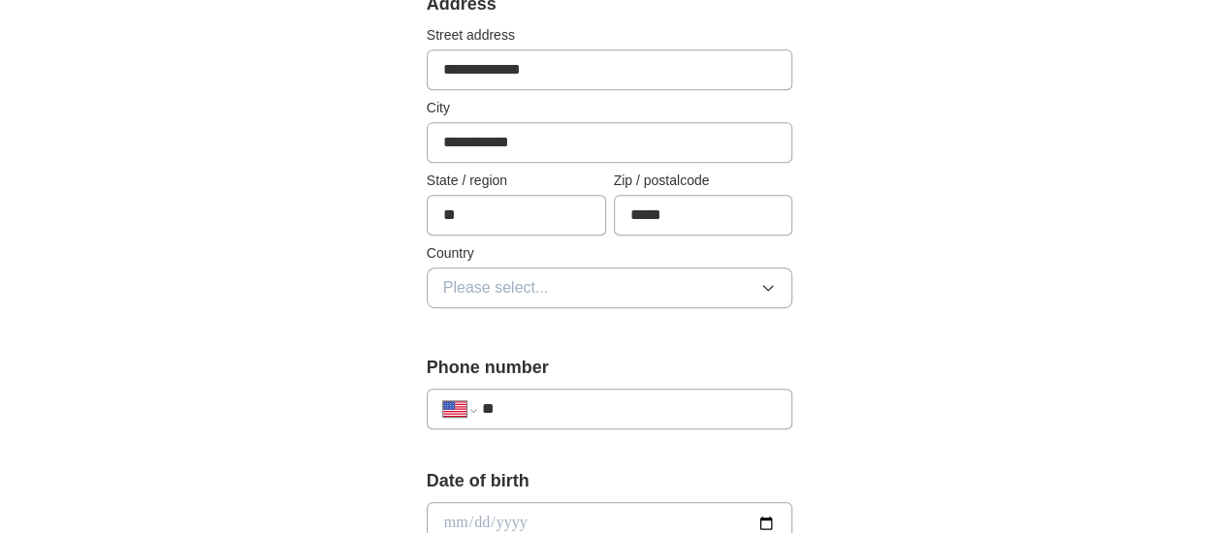
scroll to position [485, 0]
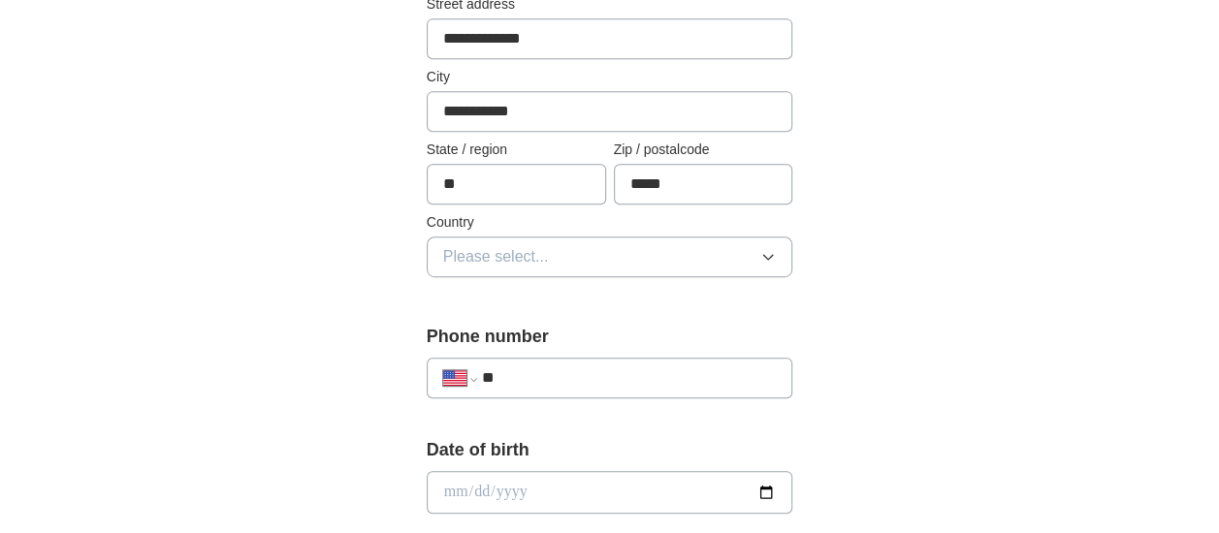
click at [531, 254] on span "Please select..." at bounding box center [496, 256] width 106 height 23
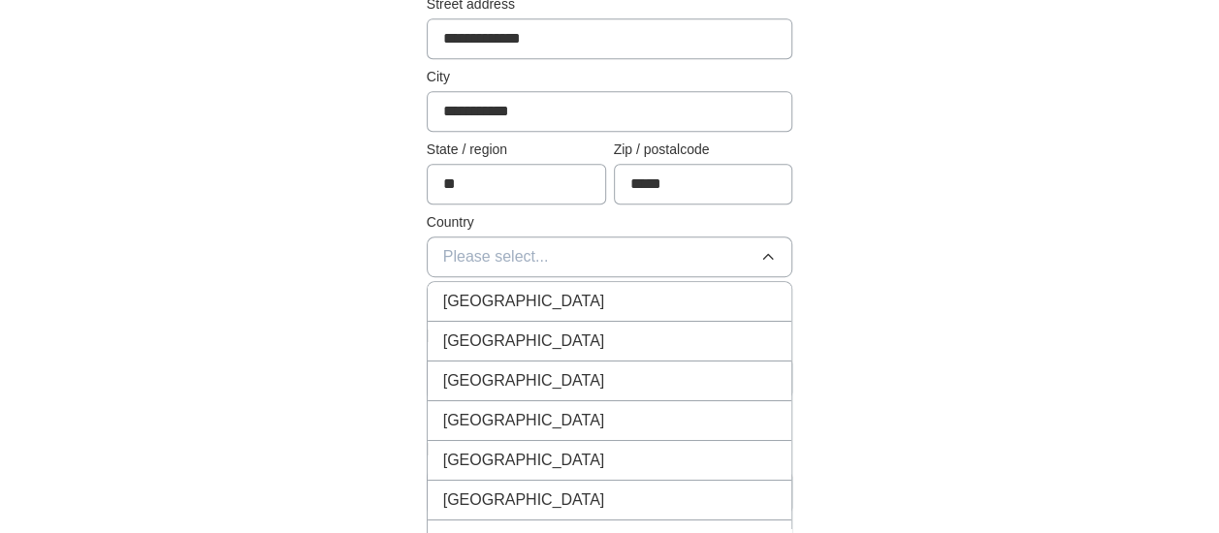
click at [532, 336] on span "[GEOGRAPHIC_DATA]" at bounding box center [524, 341] width 162 height 23
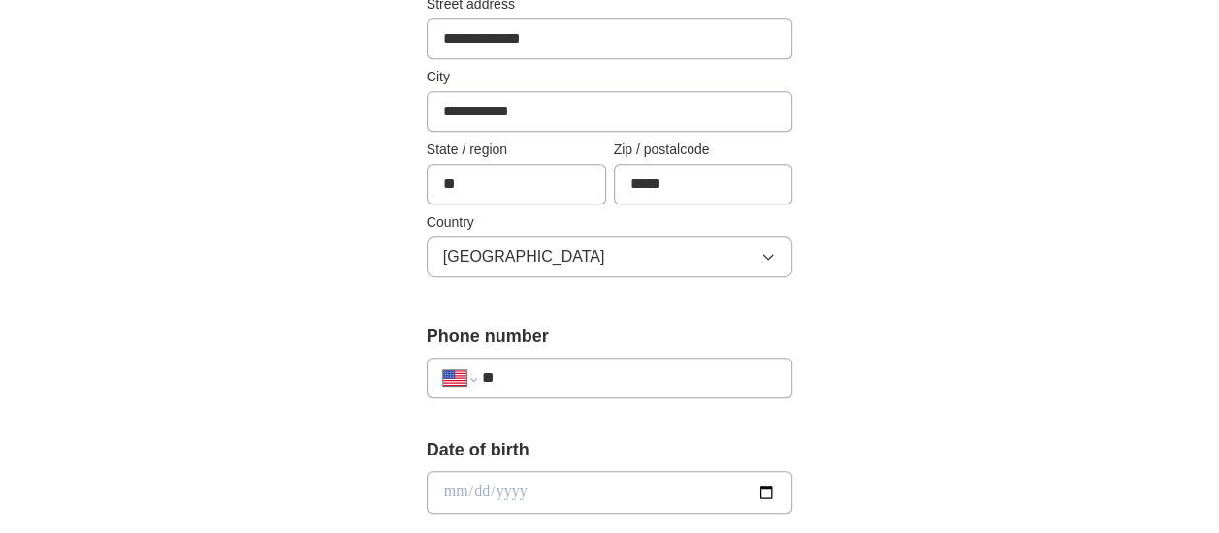
click at [518, 378] on input "**" at bounding box center [629, 378] width 295 height 23
click at [508, 372] on input "**********" at bounding box center [629, 378] width 295 height 23
type input "**********"
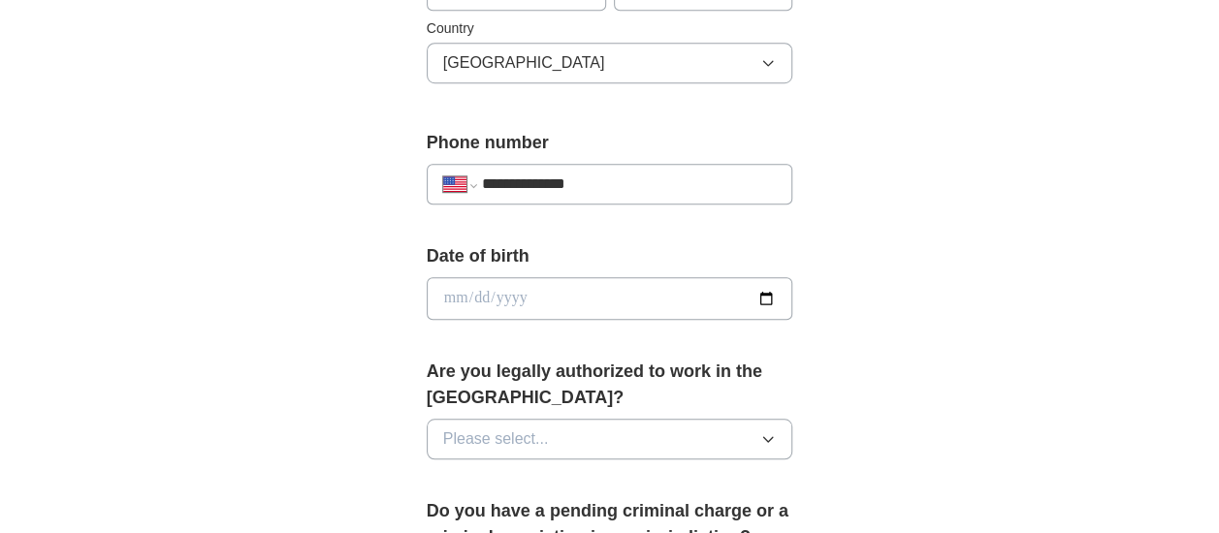
scroll to position [776, 0]
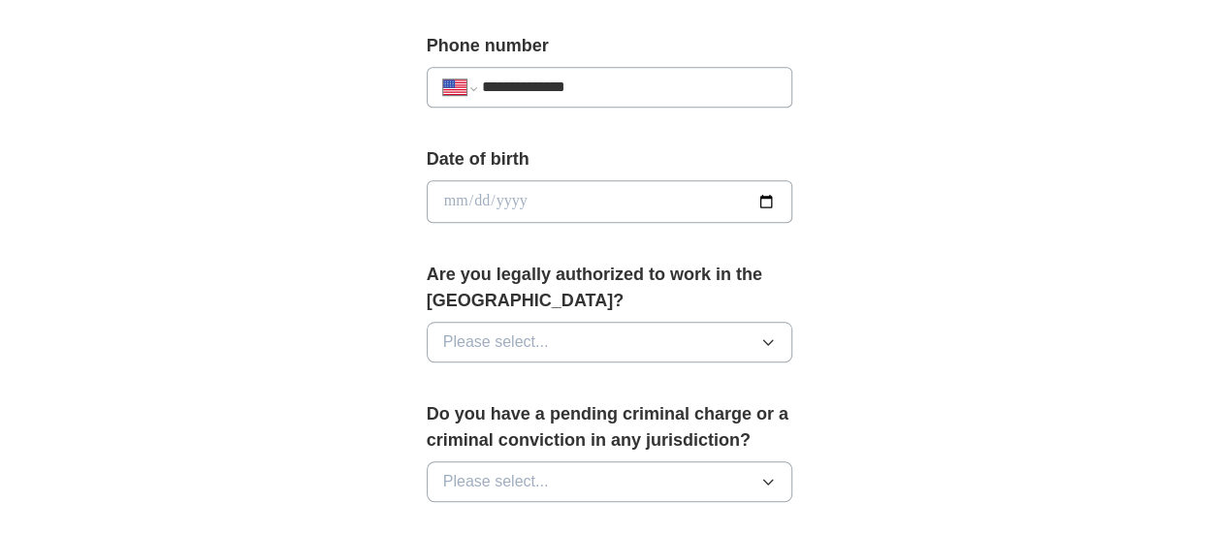
click at [565, 344] on button "Please select..." at bounding box center [610, 342] width 367 height 41
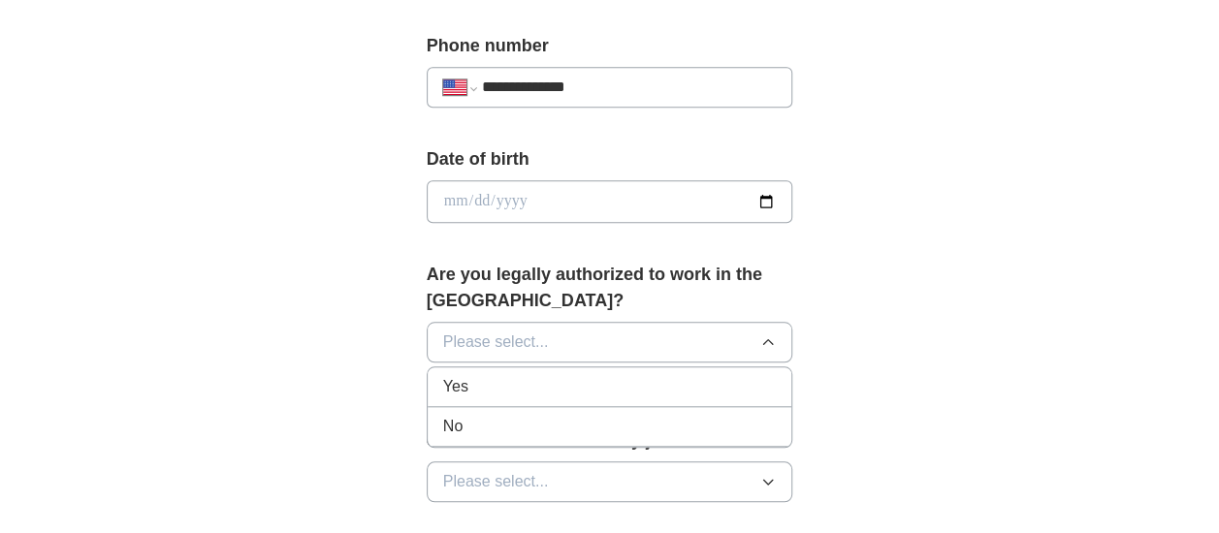
click at [517, 383] on div "Yes" at bounding box center [610, 386] width 334 height 23
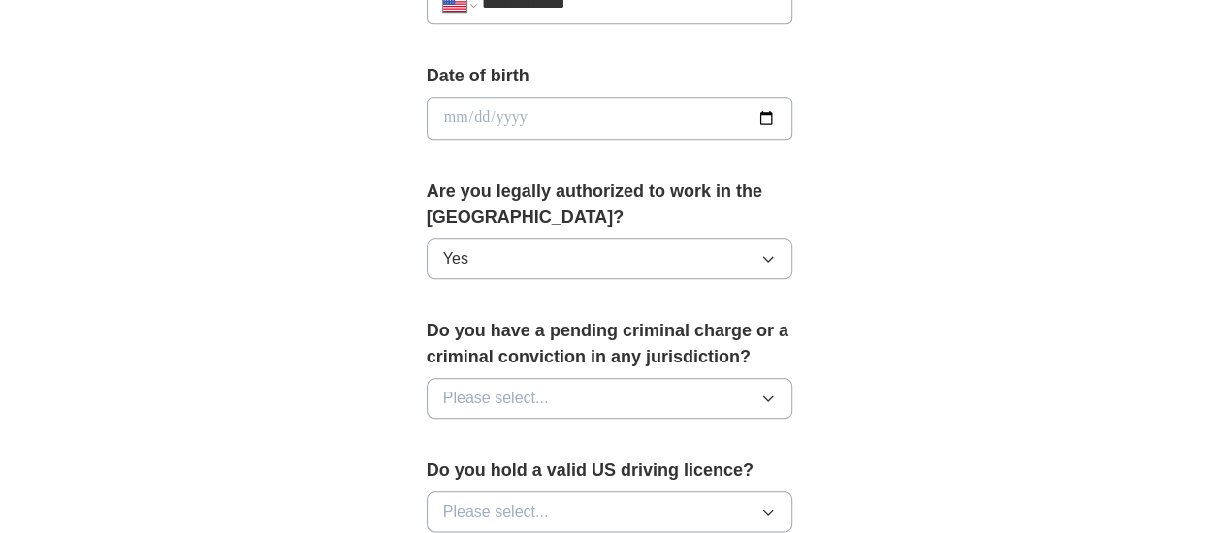
scroll to position [970, 0]
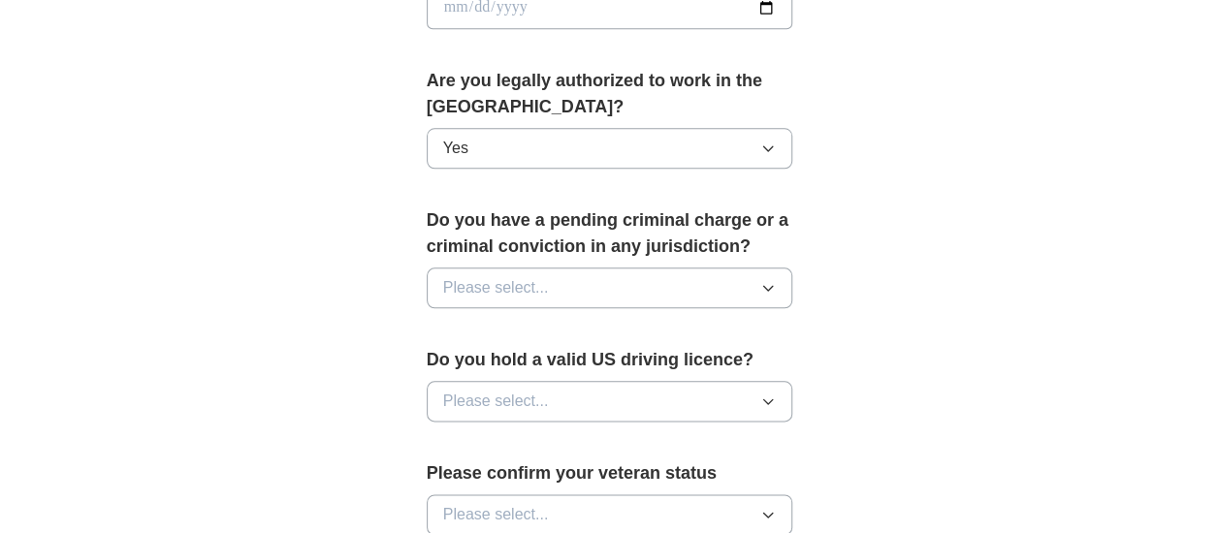
click at [683, 279] on button "Please select..." at bounding box center [610, 288] width 367 height 41
click at [502, 377] on div "No" at bounding box center [610, 372] width 334 height 23
click at [543, 392] on span "Please select..." at bounding box center [496, 401] width 106 height 23
click at [515, 440] on div "Yes" at bounding box center [610, 446] width 334 height 23
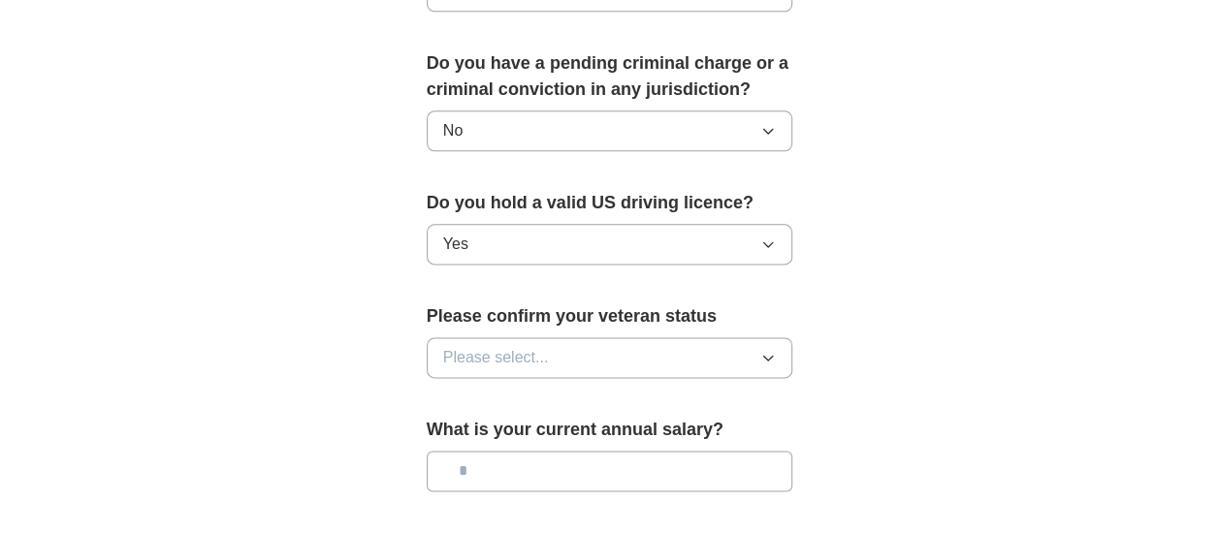
scroll to position [1164, 0]
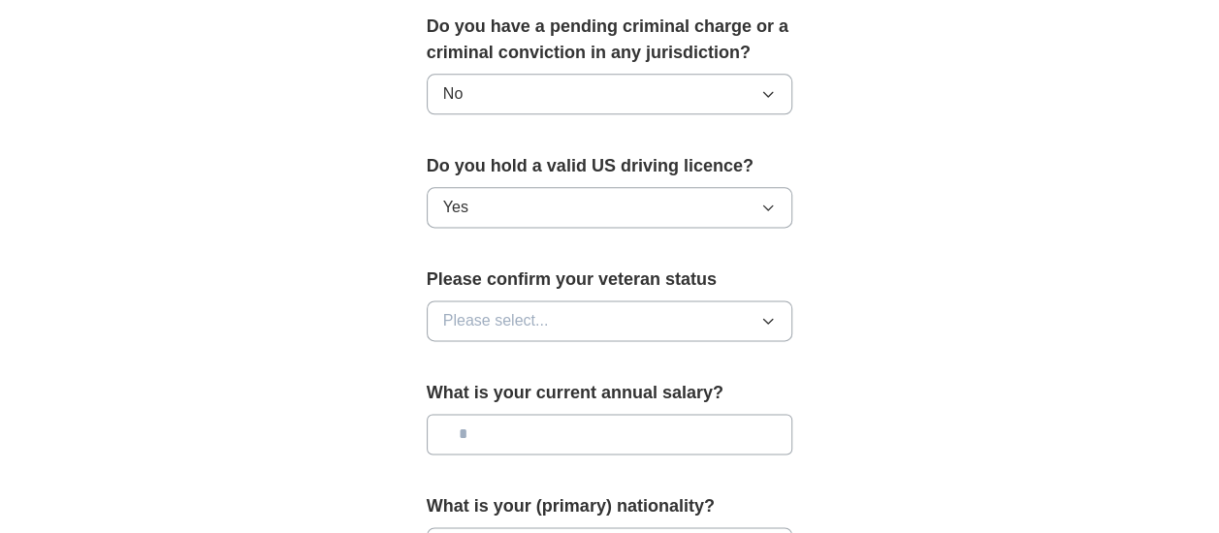
click at [596, 318] on button "Please select..." at bounding box center [610, 321] width 367 height 41
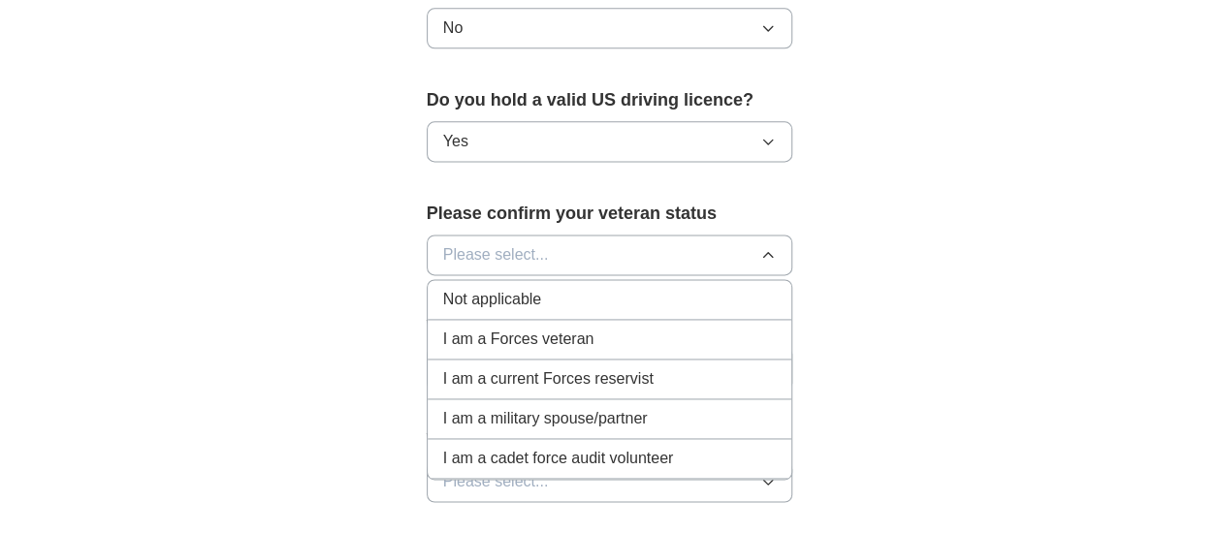
scroll to position [1261, 0]
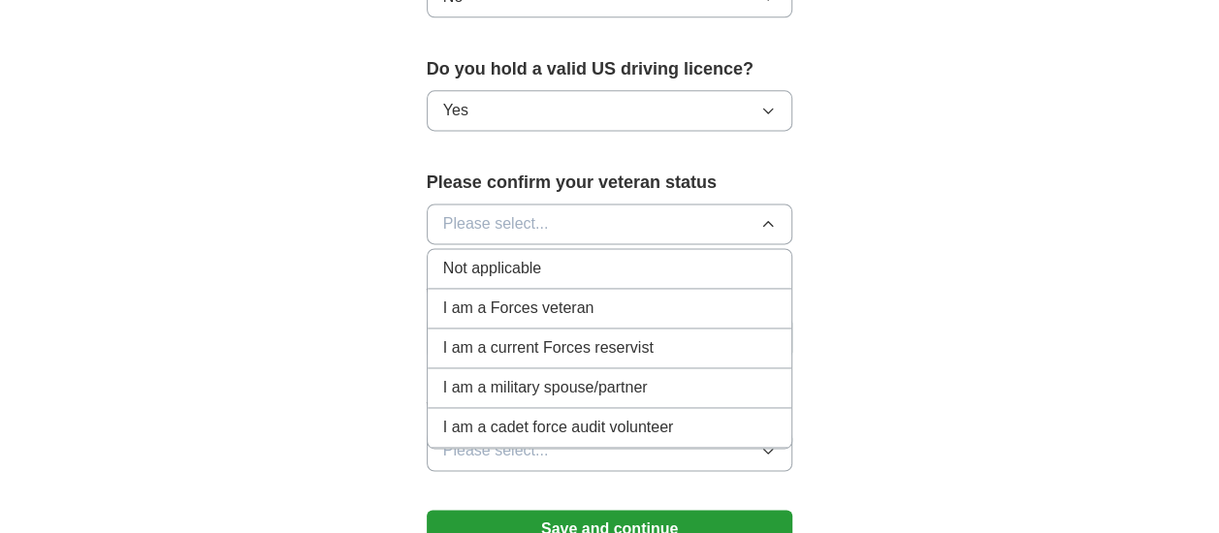
click at [510, 257] on span "Not applicable" at bounding box center [492, 268] width 98 height 23
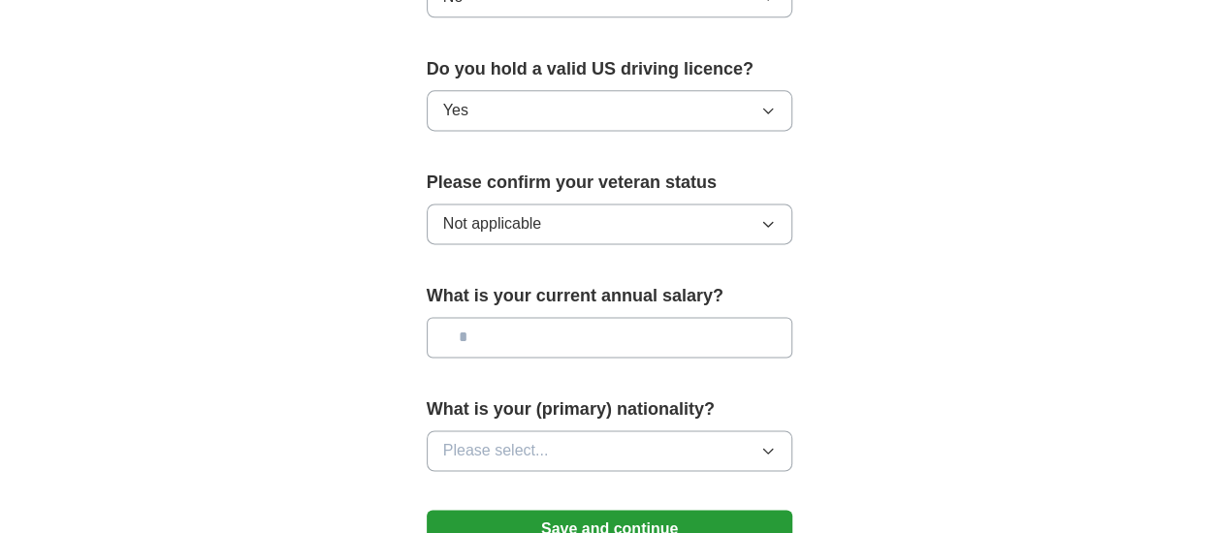
click at [586, 333] on input "text" at bounding box center [610, 337] width 367 height 41
type input "*******"
click at [577, 440] on button "Please select..." at bounding box center [610, 451] width 367 height 41
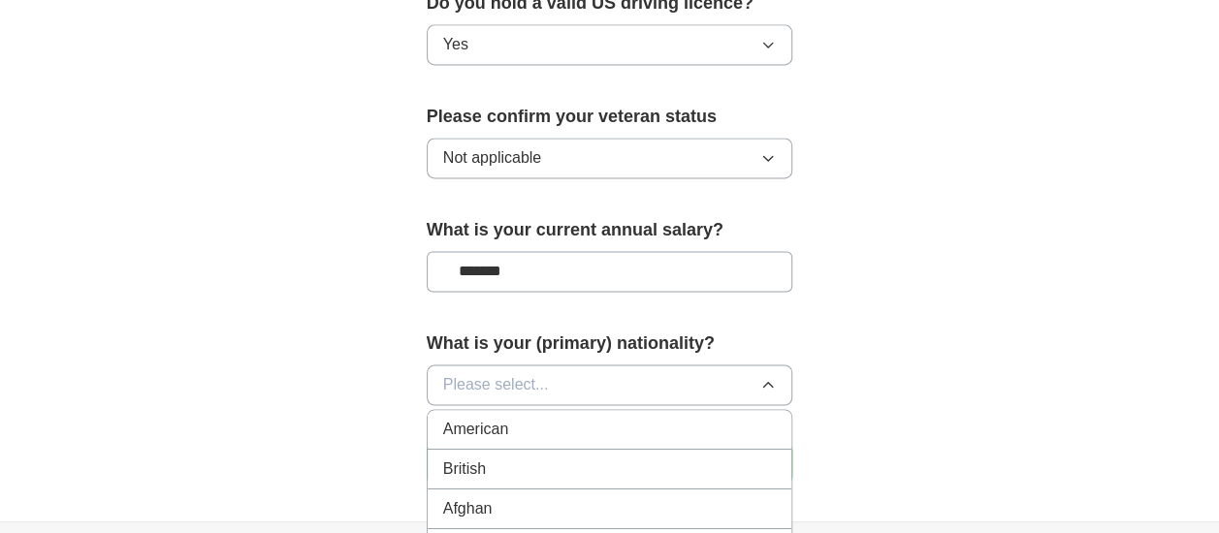
scroll to position [1358, 0]
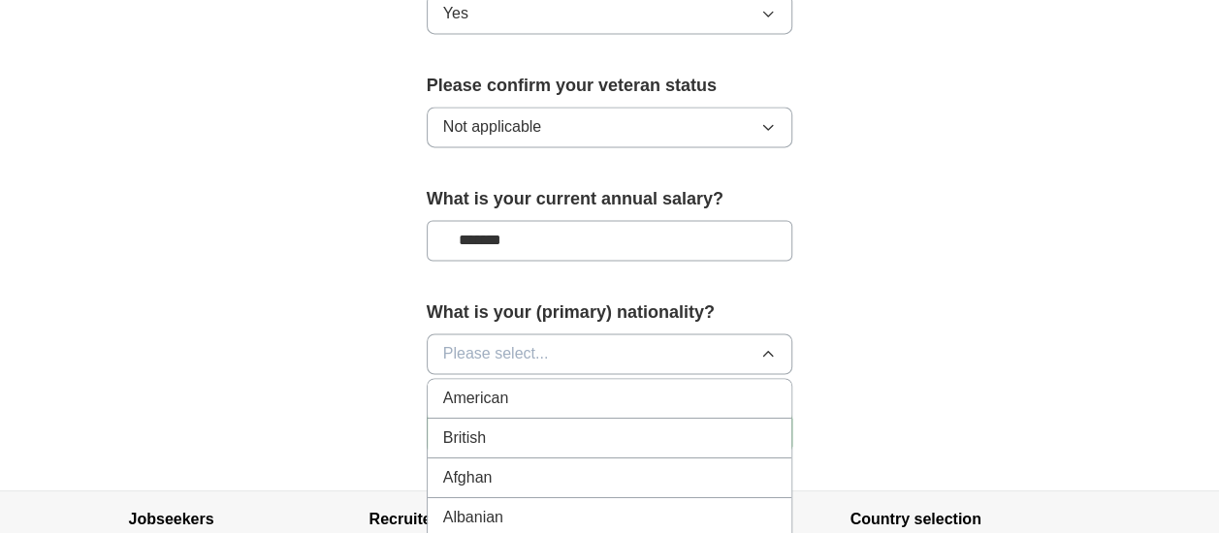
click at [500, 398] on span "American" at bounding box center [476, 398] width 66 height 23
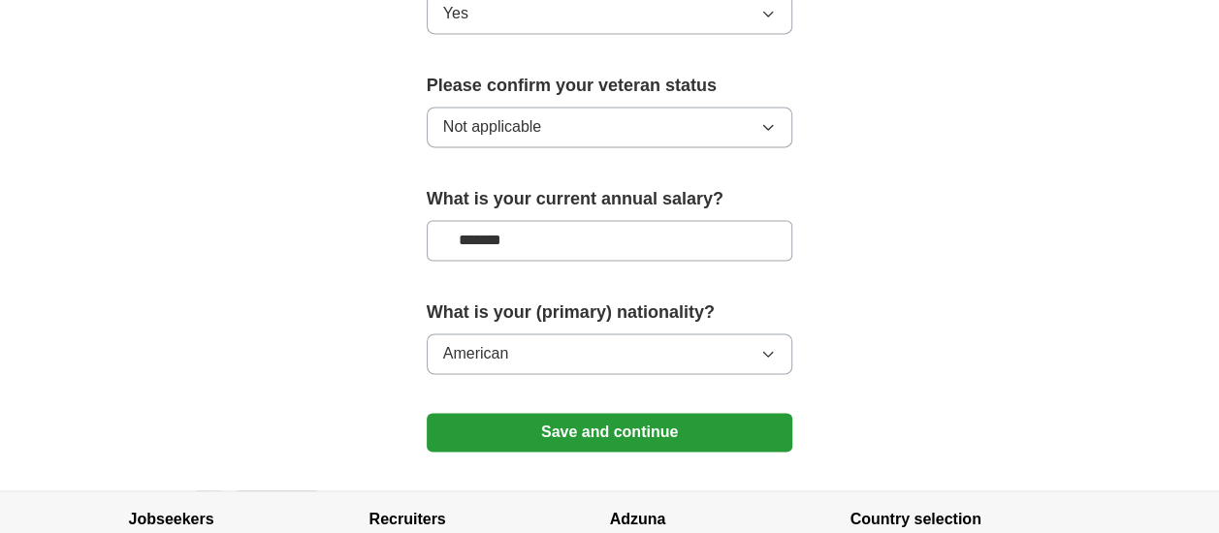
drag, startPoint x: 530, startPoint y: 233, endPoint x: 375, endPoint y: 245, distance: 154.7
click at [591, 419] on button "Save and continue" at bounding box center [610, 432] width 367 height 39
